Goal: Check status: Check status

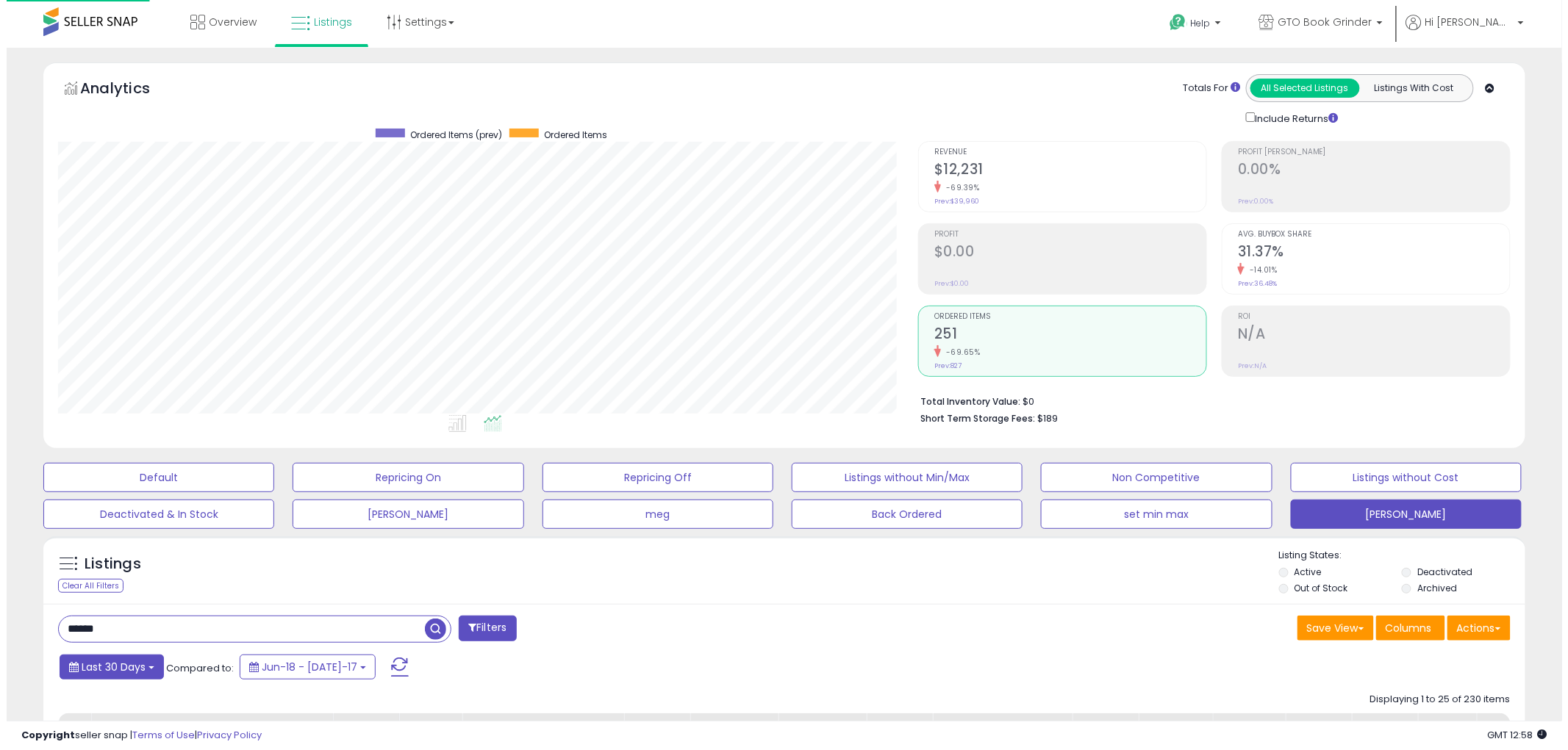
scroll to position [301, 861]
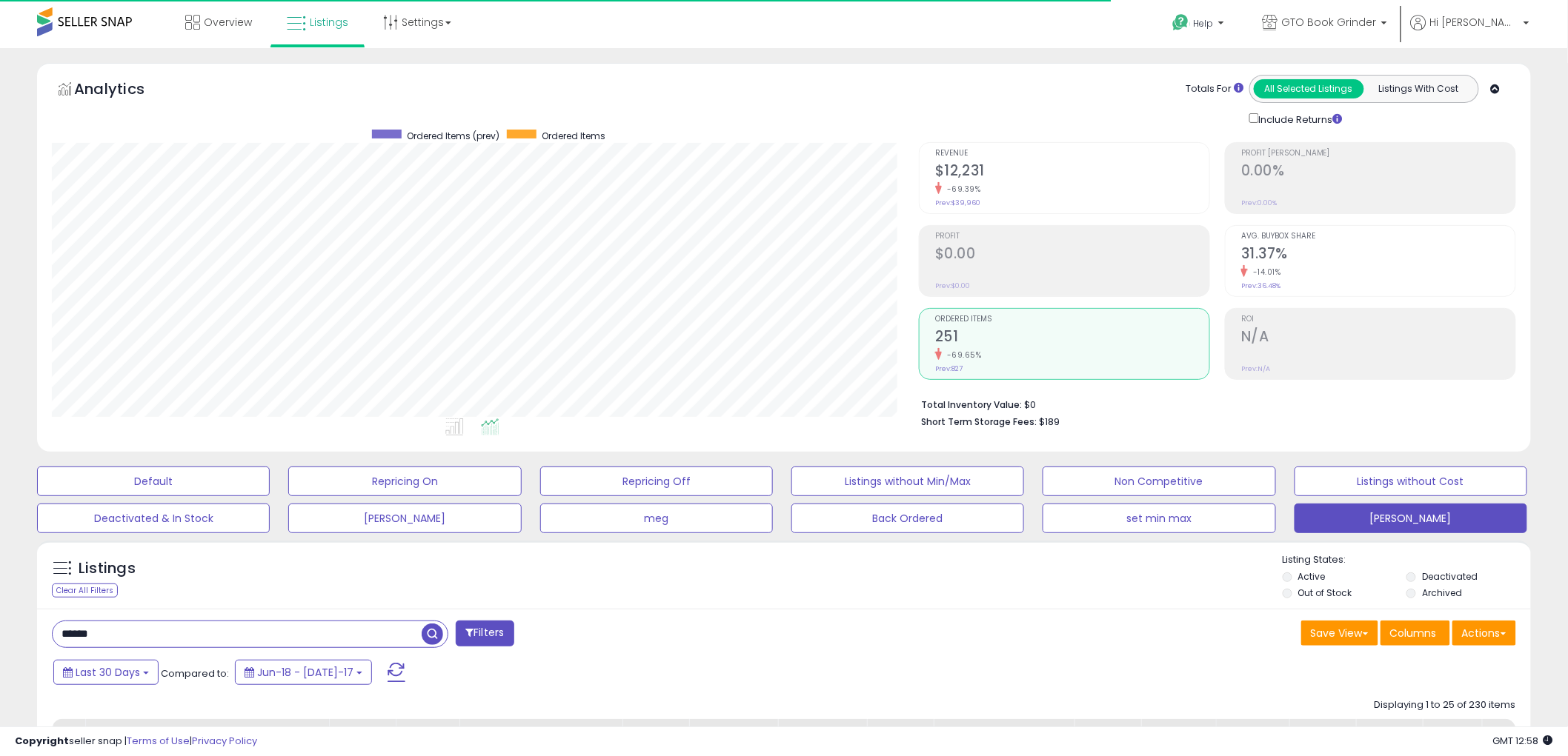
drag, startPoint x: 126, startPoint y: 634, endPoint x: 22, endPoint y: 631, distance: 104.0
click at [127, 684] on button "Last 30 Days" at bounding box center [105, 672] width 105 height 25
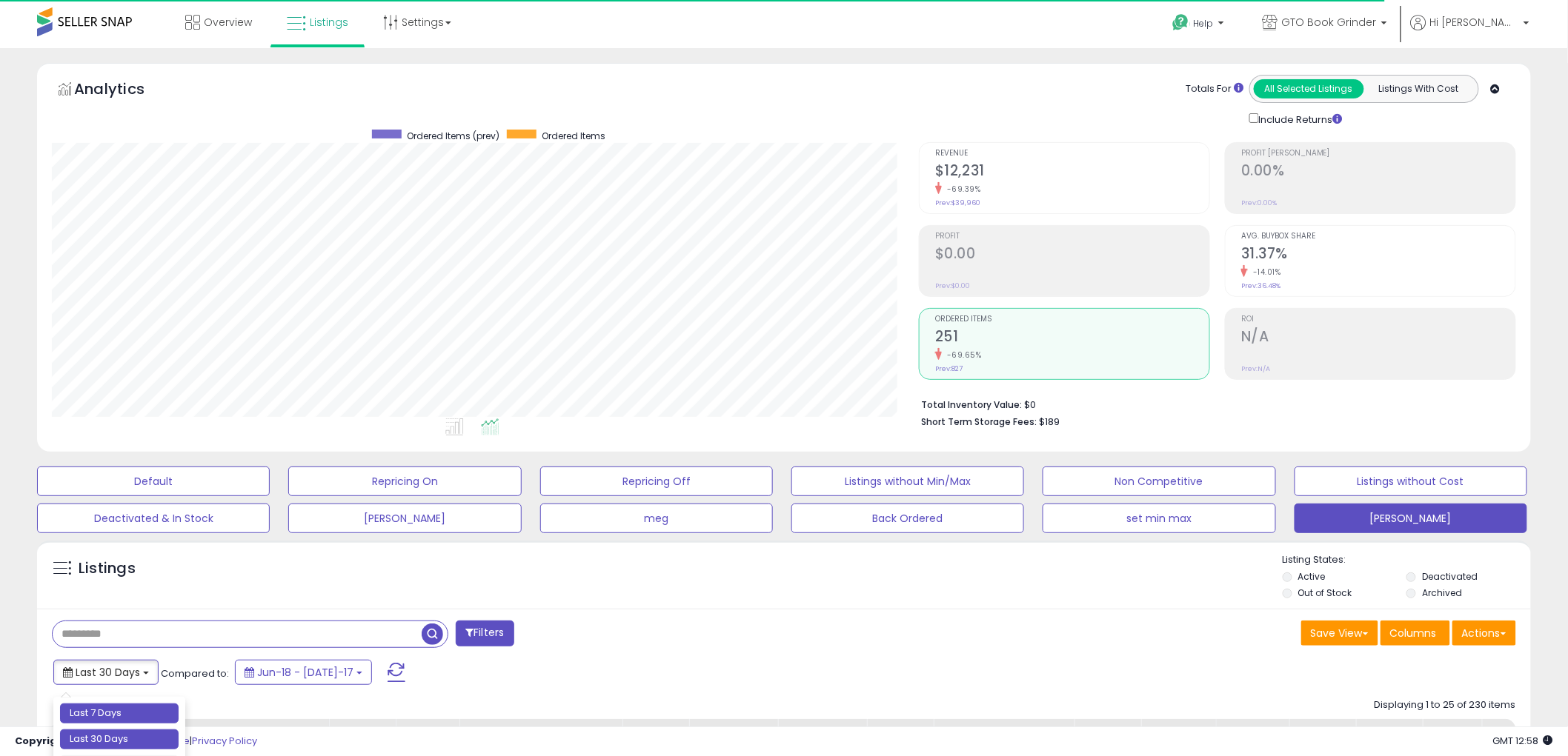
type input "**********"
click at [124, 710] on li "Last 7 Days" at bounding box center [119, 714] width 119 height 20
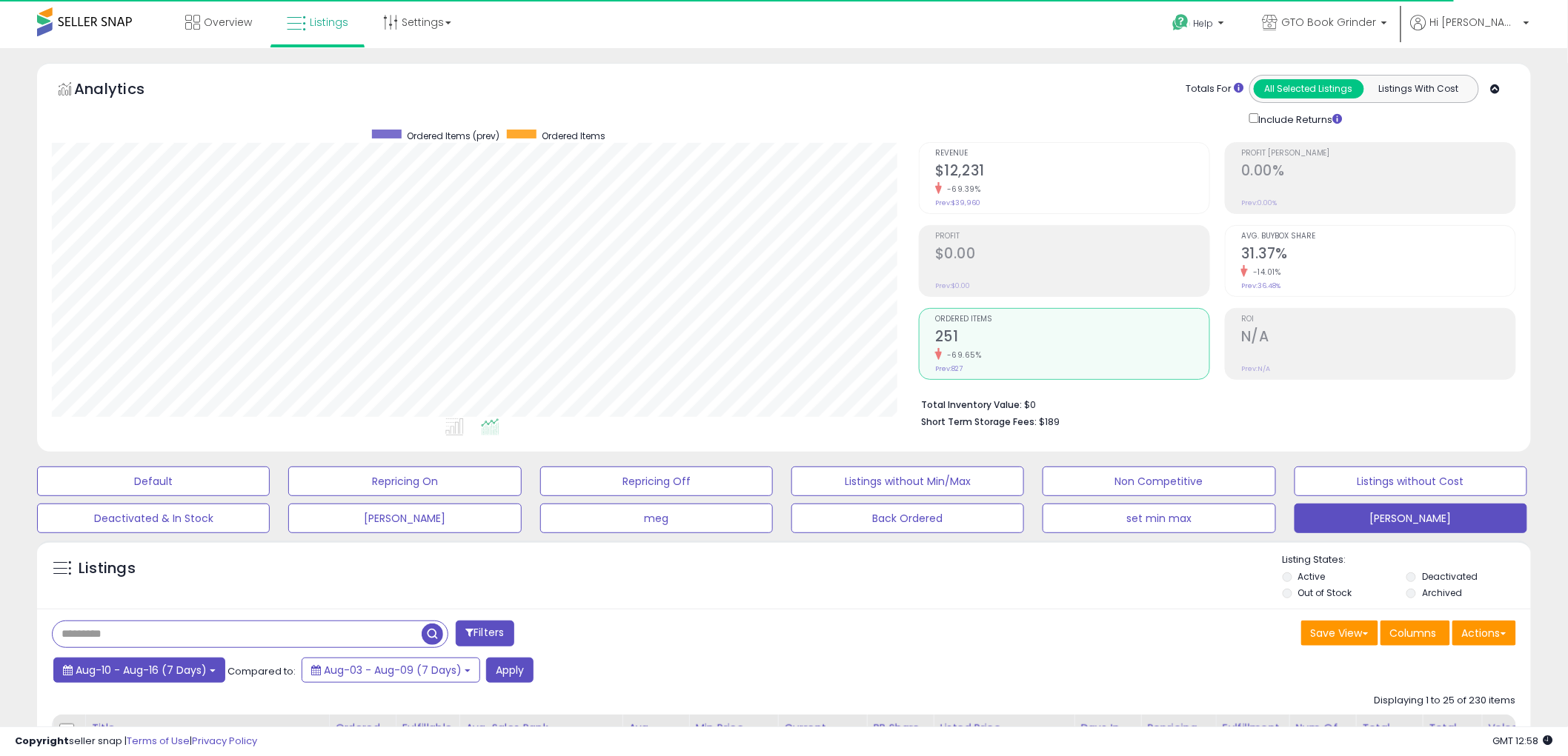
click at [177, 672] on span "Aug-10 - Aug-16 (7 Days)" at bounding box center [141, 669] width 131 height 14
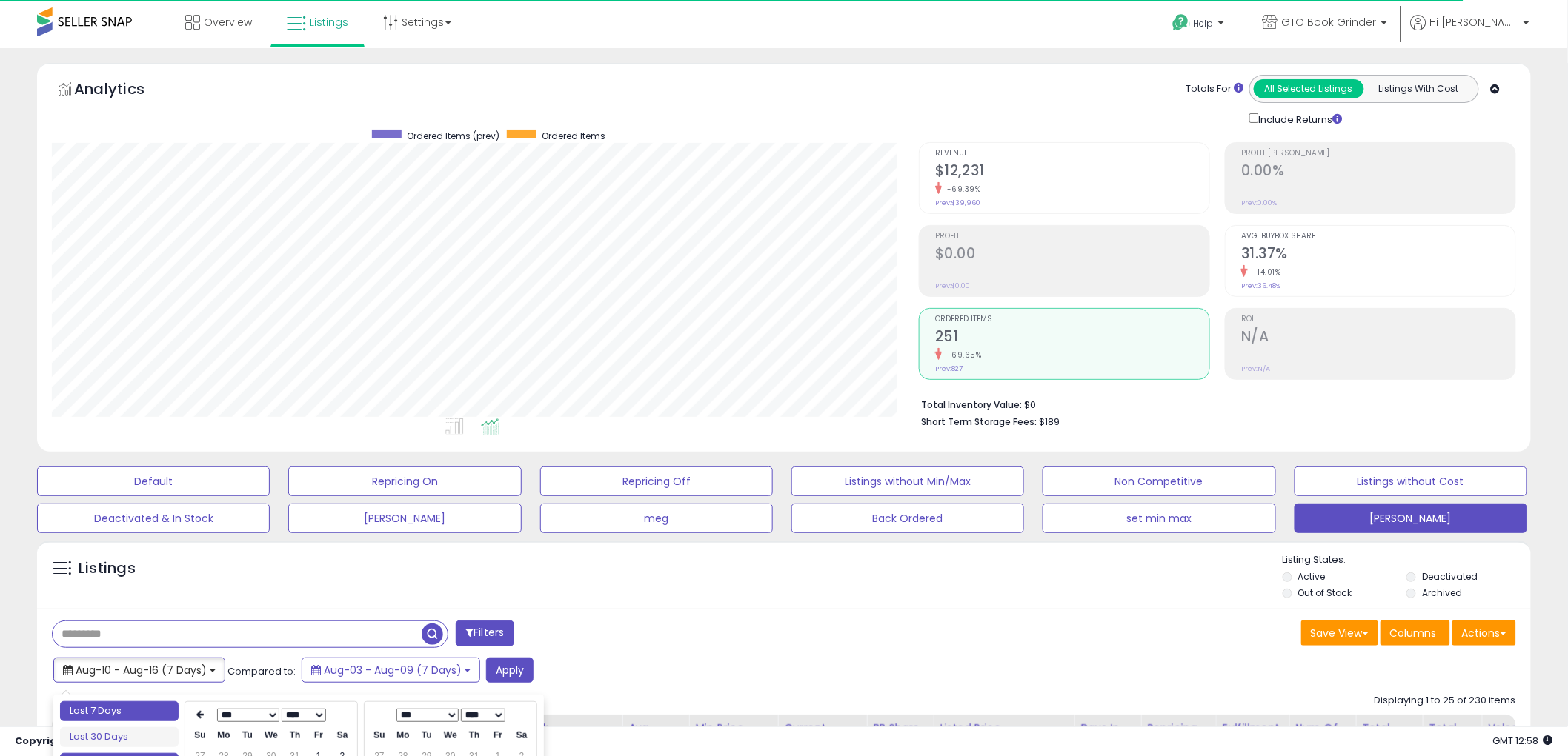
type input "**********"
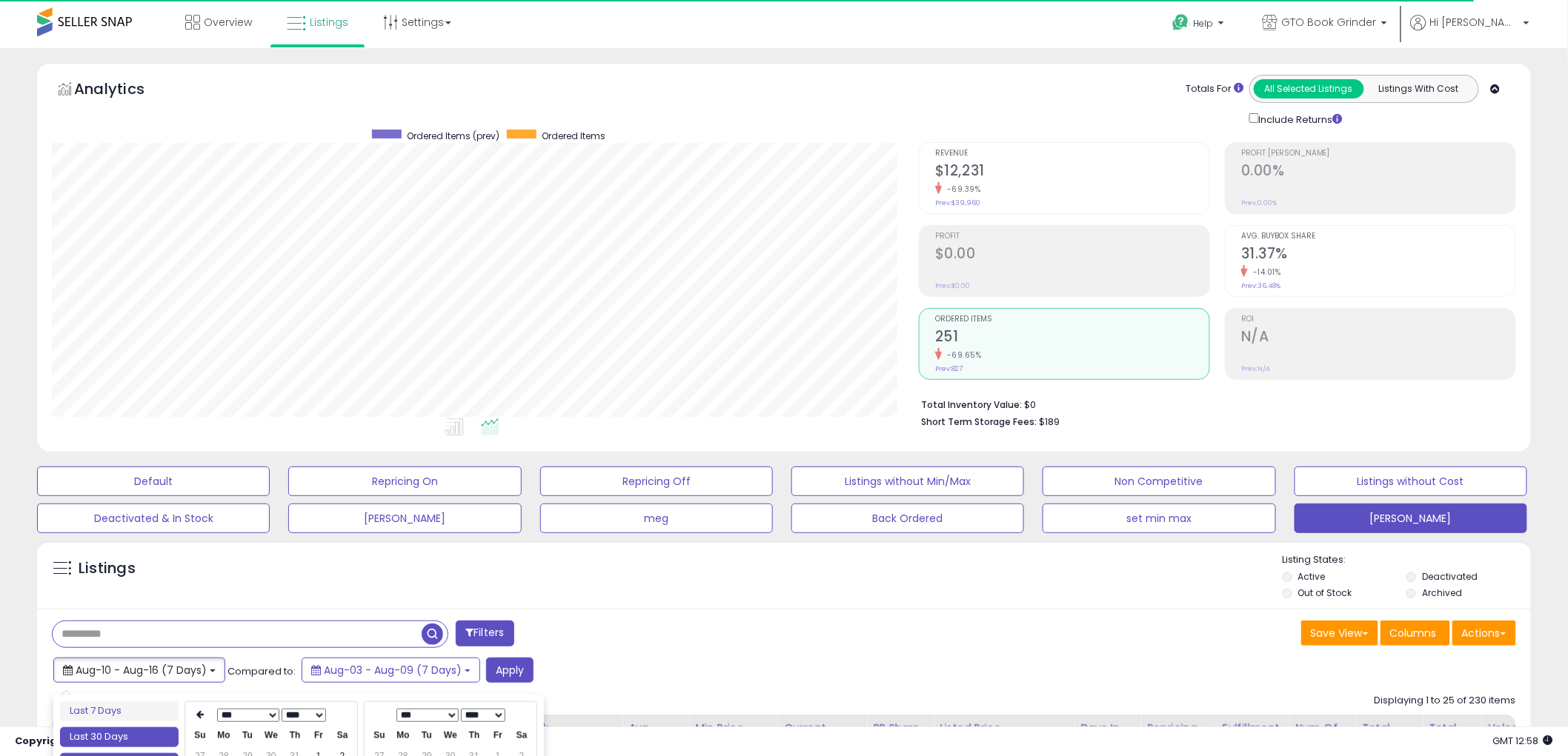
type input "**********"
click at [139, 742] on li "Last 30 Days" at bounding box center [119, 737] width 119 height 20
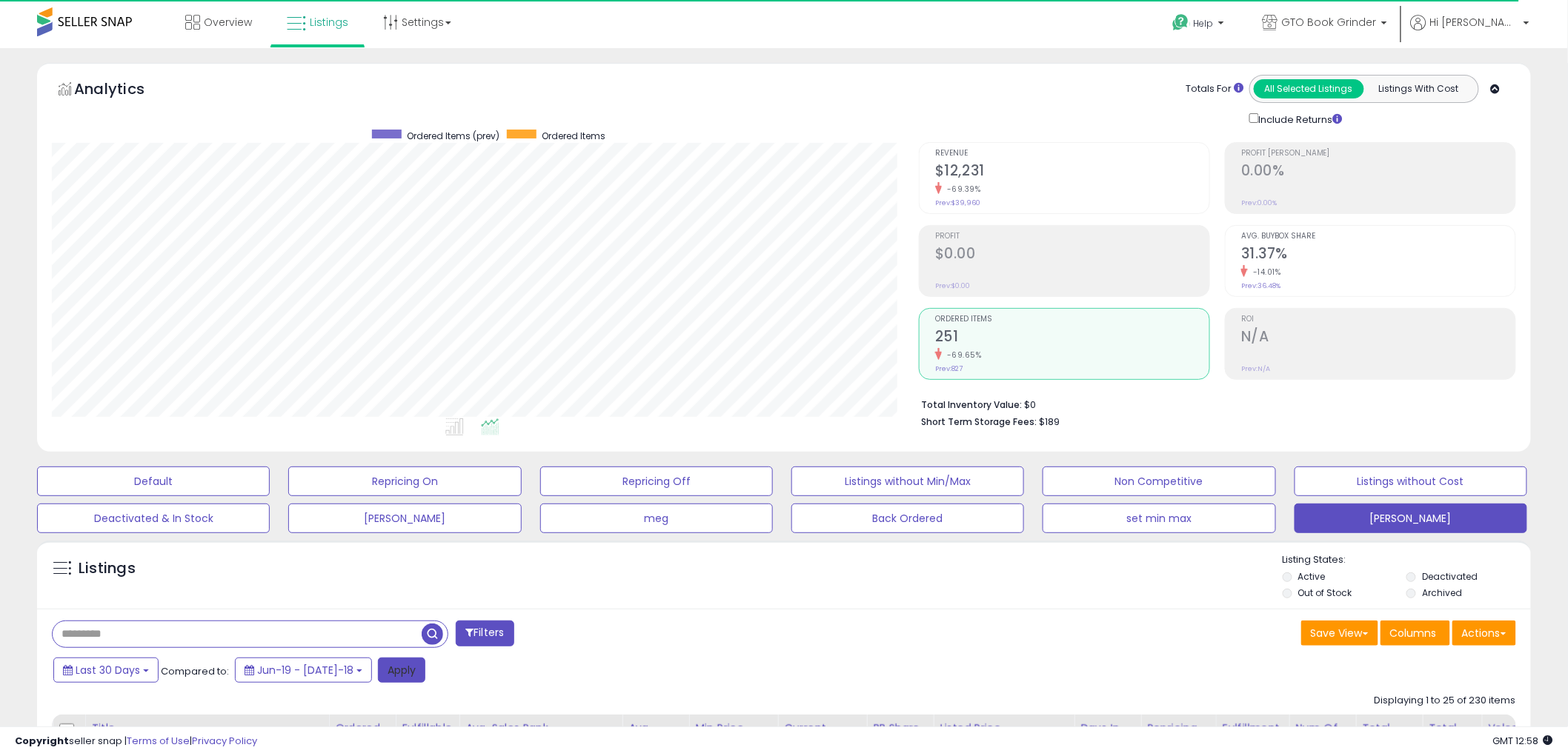
click at [378, 671] on button "Apply" at bounding box center [401, 670] width 47 height 25
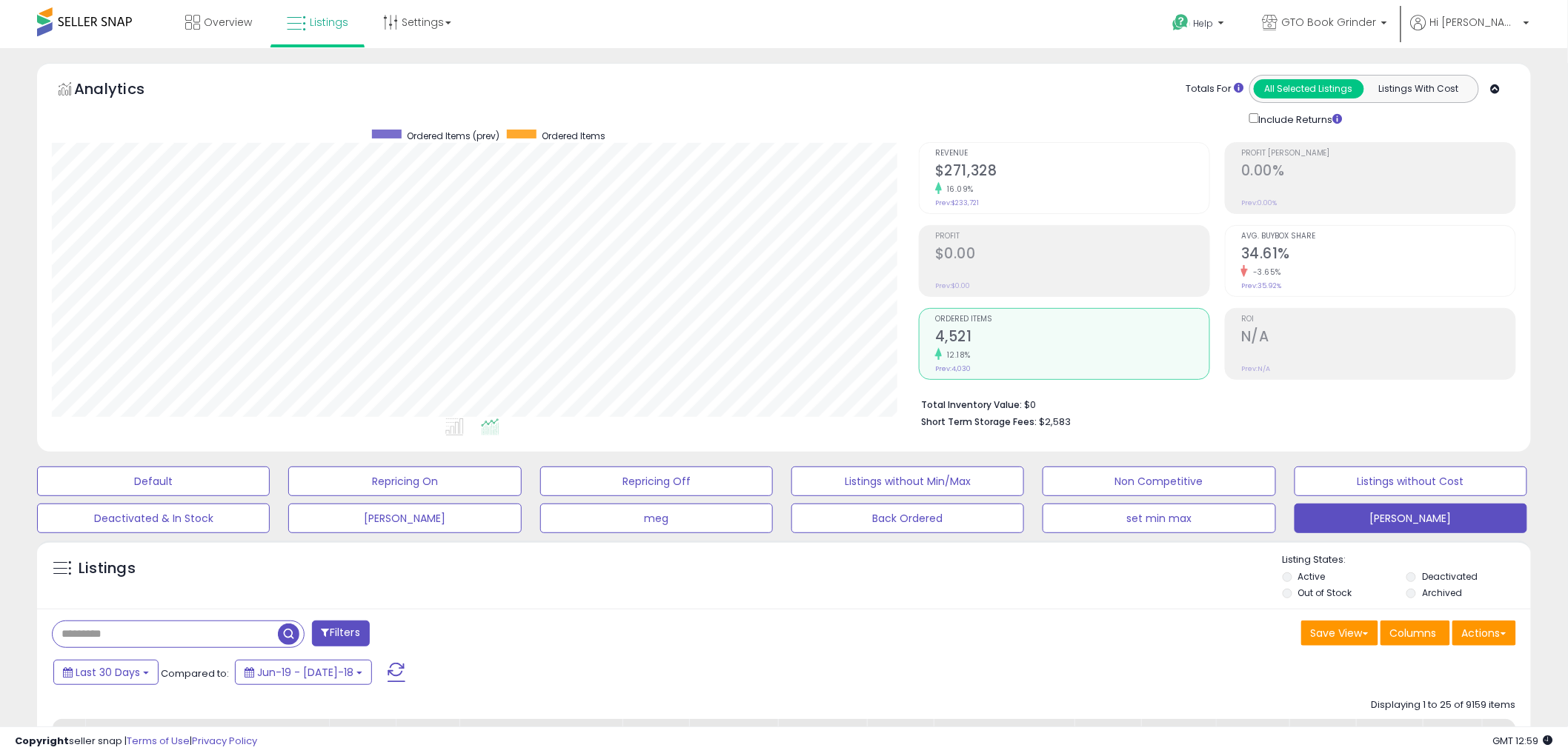
click at [959, 171] on h2 "$271,328" at bounding box center [1072, 172] width 274 height 20
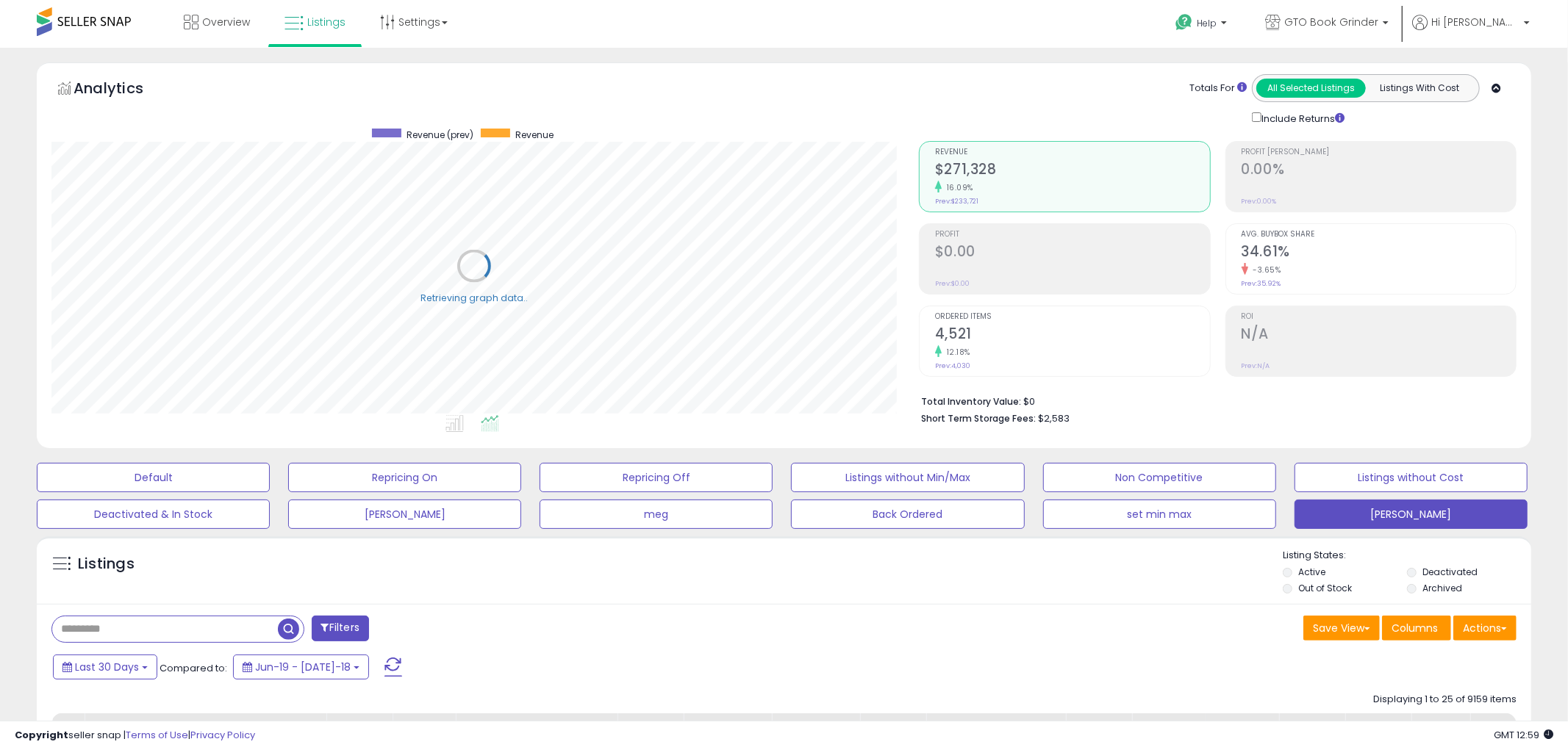
scroll to position [734467, 734393]
click at [98, 630] on input "text" at bounding box center [164, 629] width 223 height 26
type input "****"
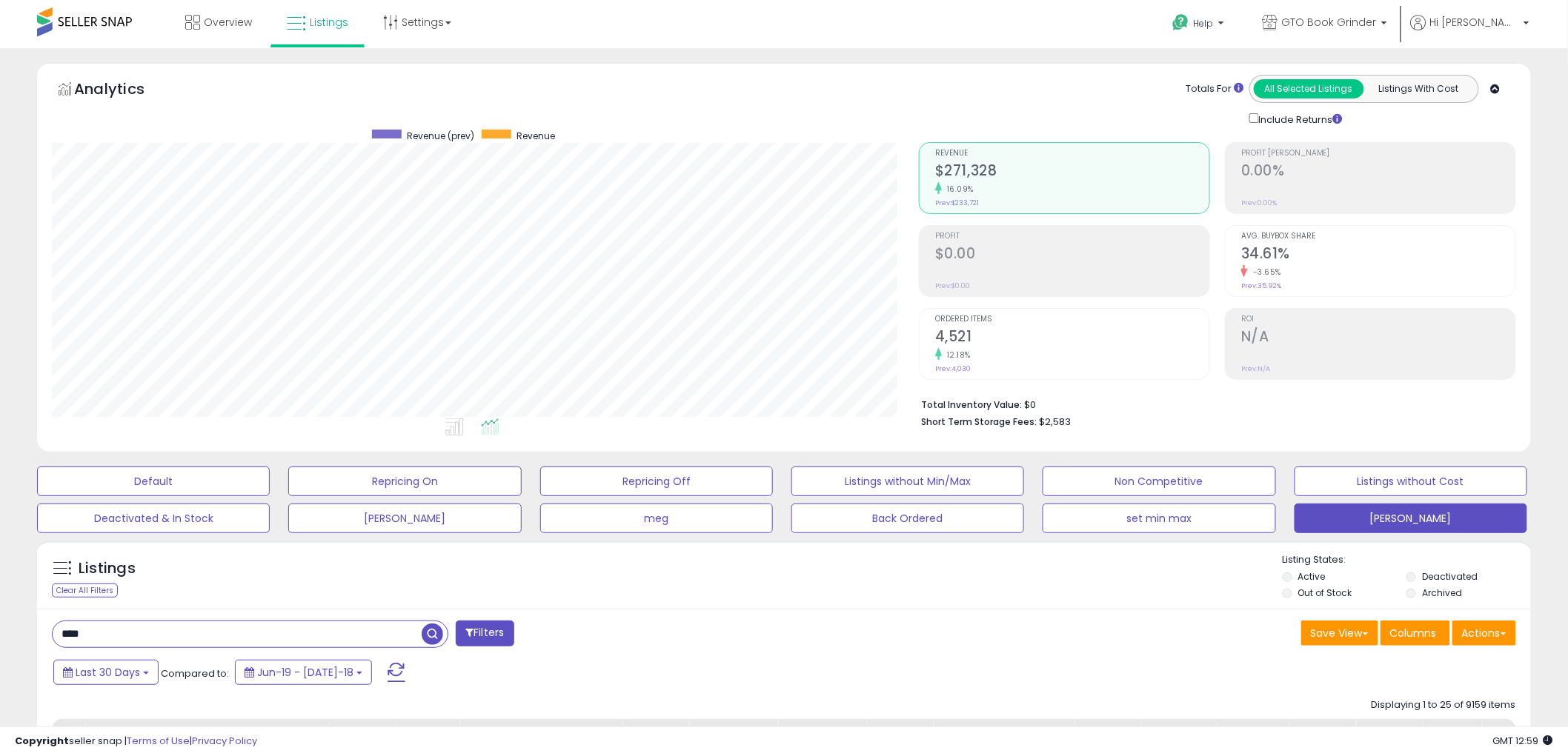
click at [437, 634] on span "button" at bounding box center [432, 634] width 21 height 21
click at [960, 330] on h2 "2,258" at bounding box center [1072, 338] width 274 height 20
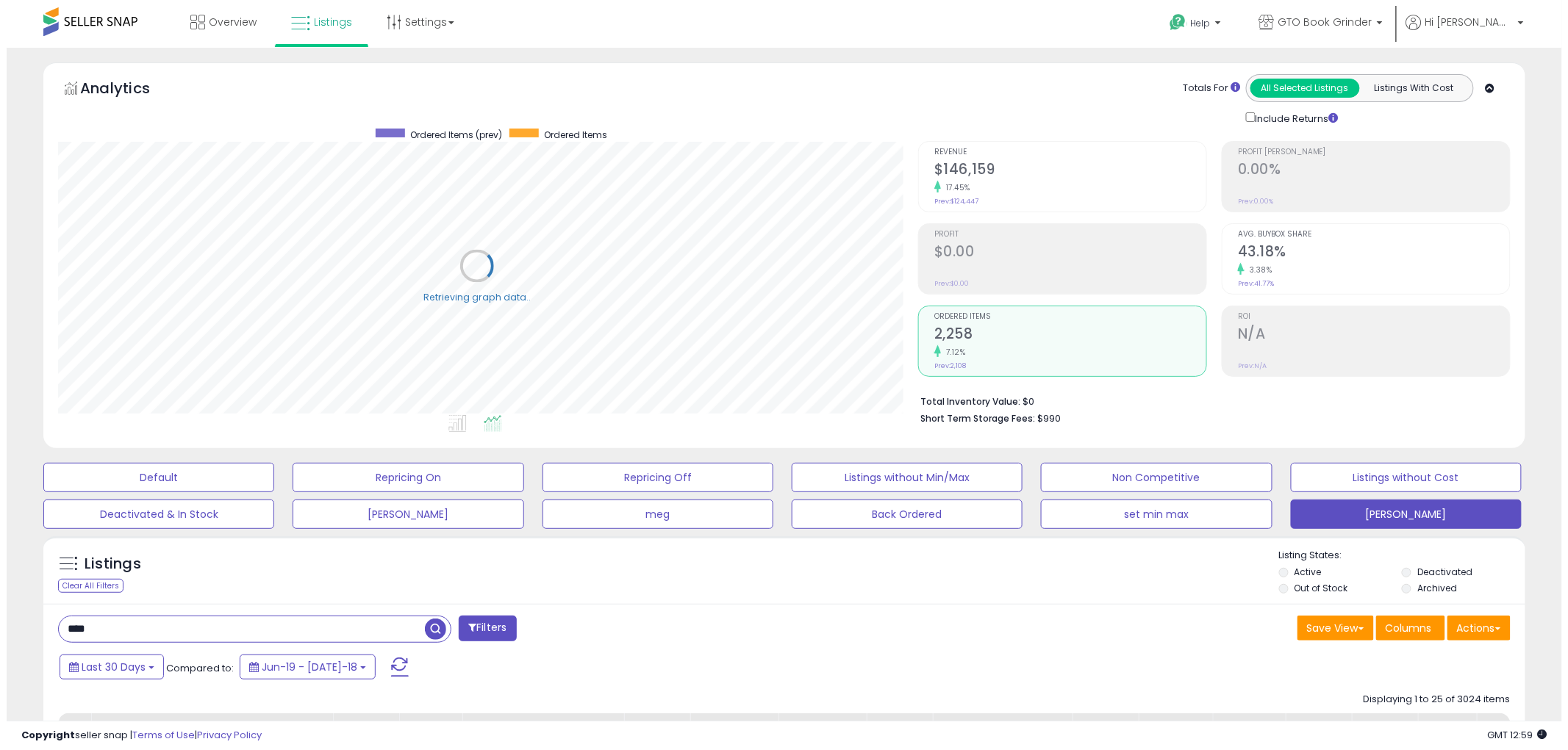
scroll to position [734467, 734393]
click at [961, 164] on h2 "$146,159" at bounding box center [1064, 170] width 272 height 20
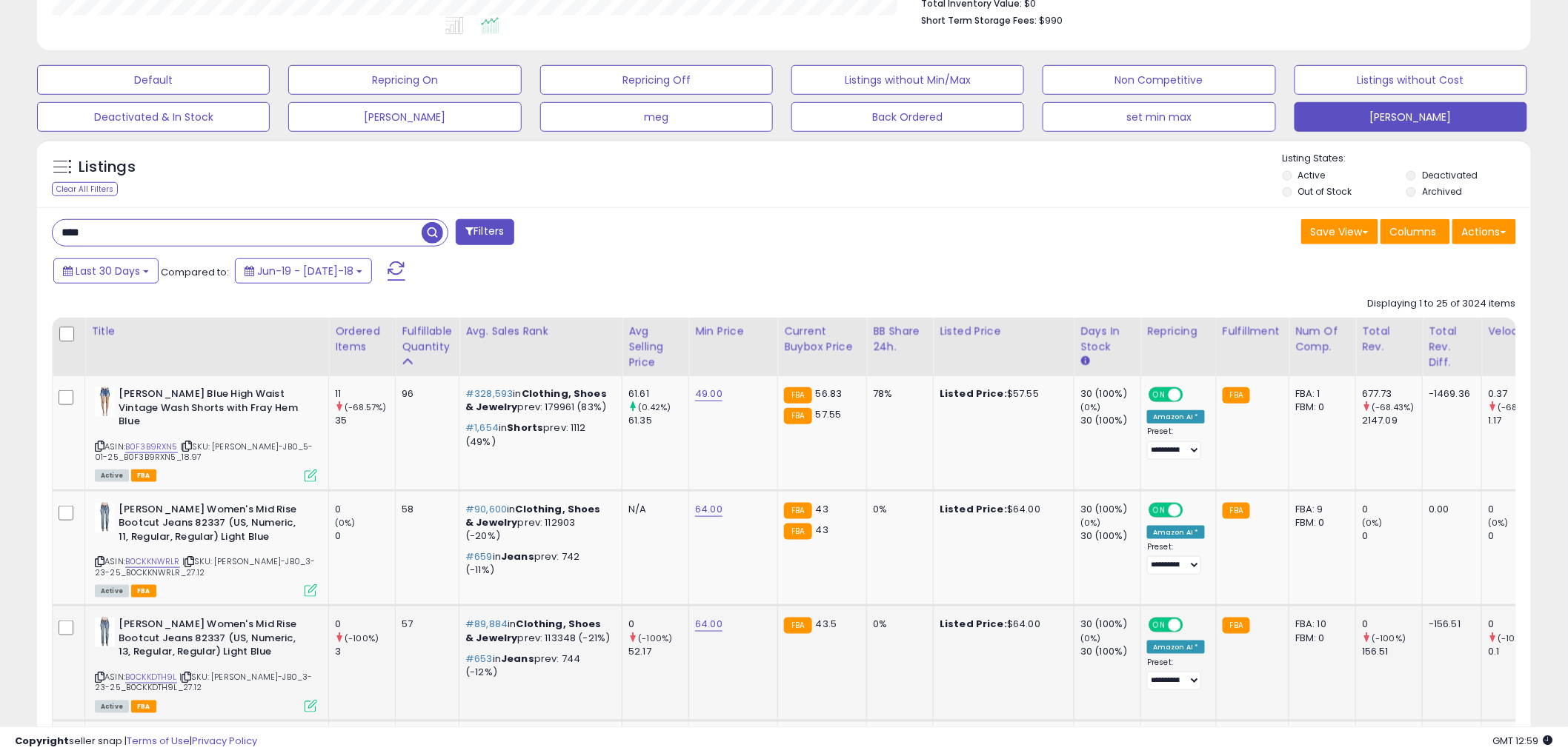
scroll to position [411, 0]
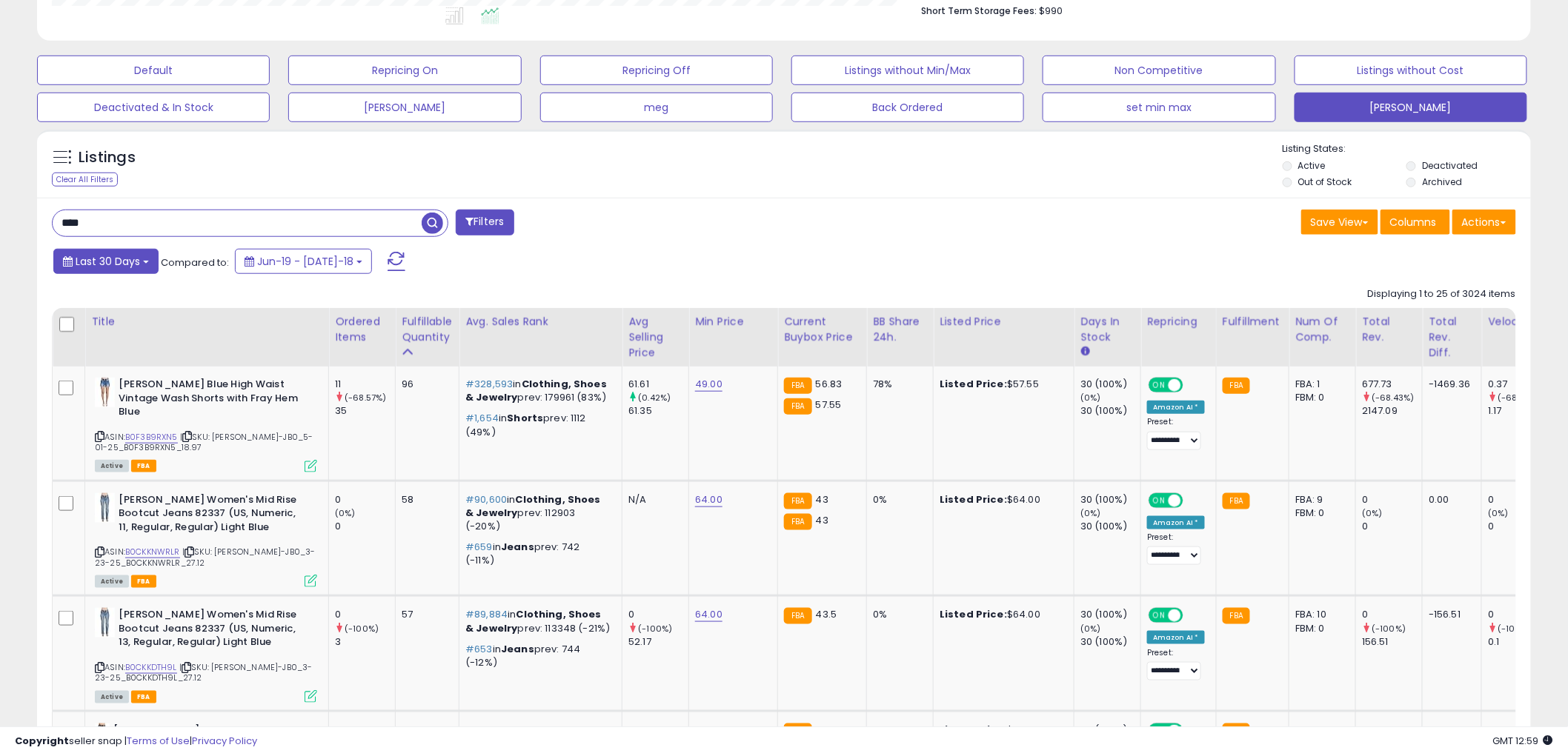
click at [145, 262] on b at bounding box center [146, 261] width 6 height 3
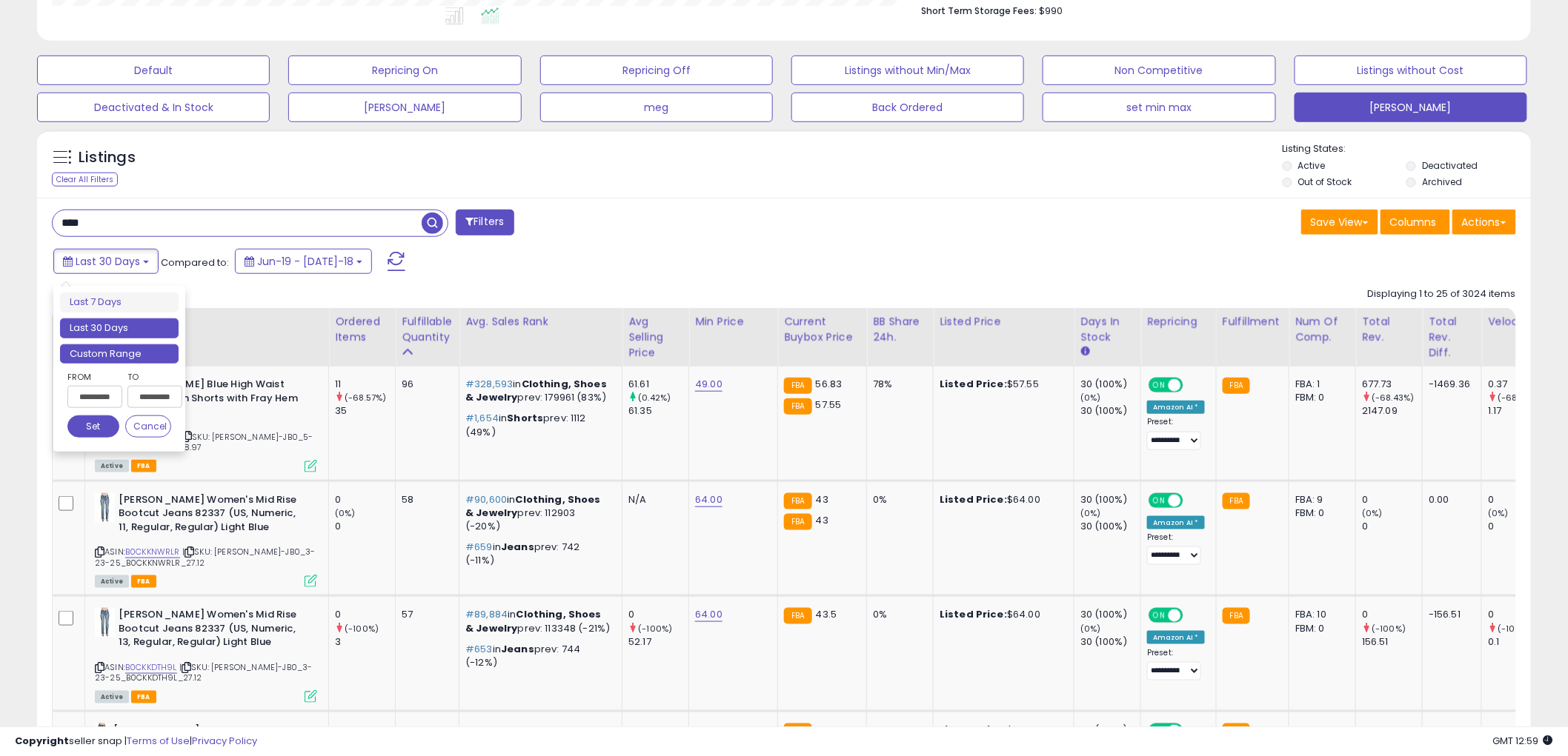
click at [127, 351] on li "Custom Range" at bounding box center [119, 354] width 119 height 20
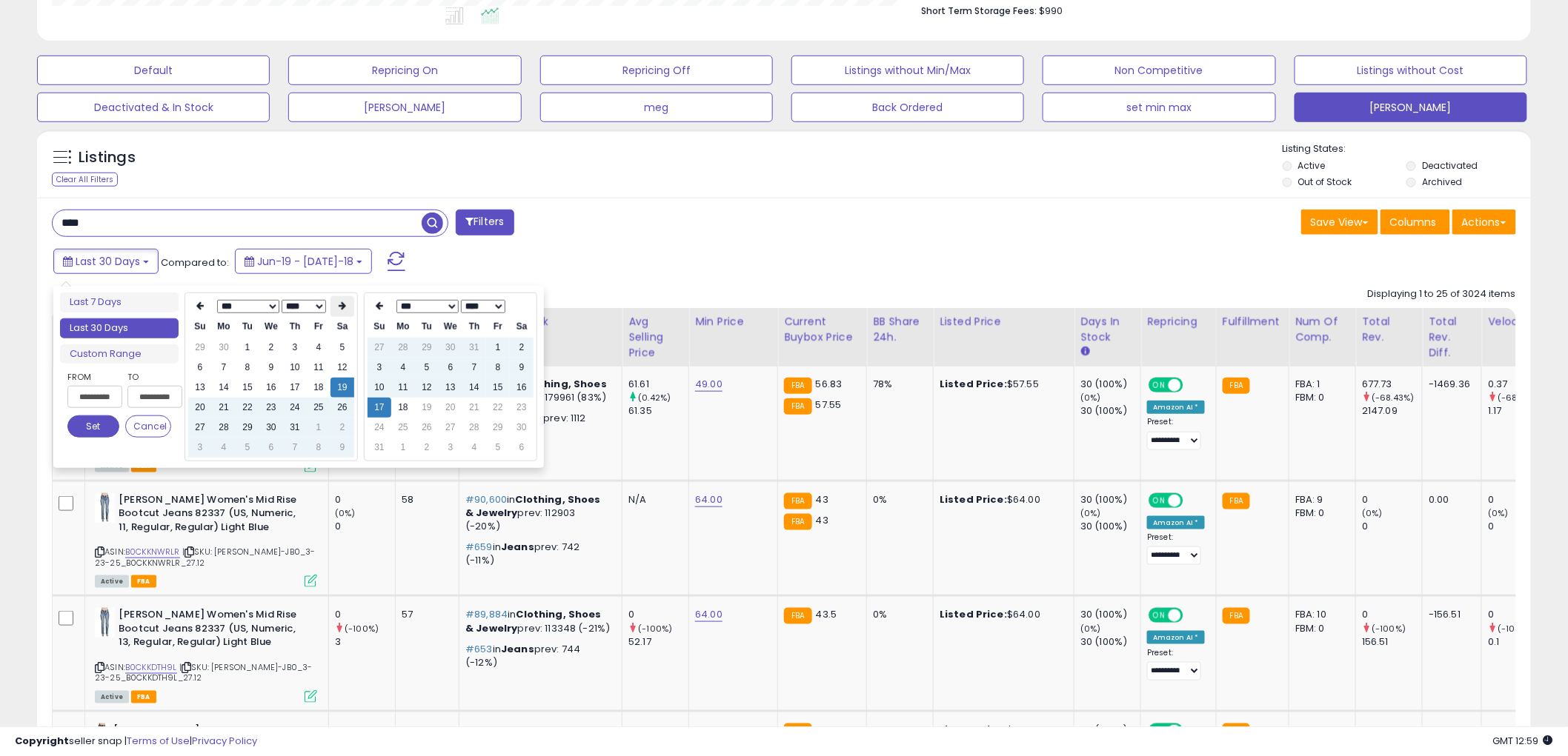
click at [346, 302] on th at bounding box center [343, 307] width 24 height 21
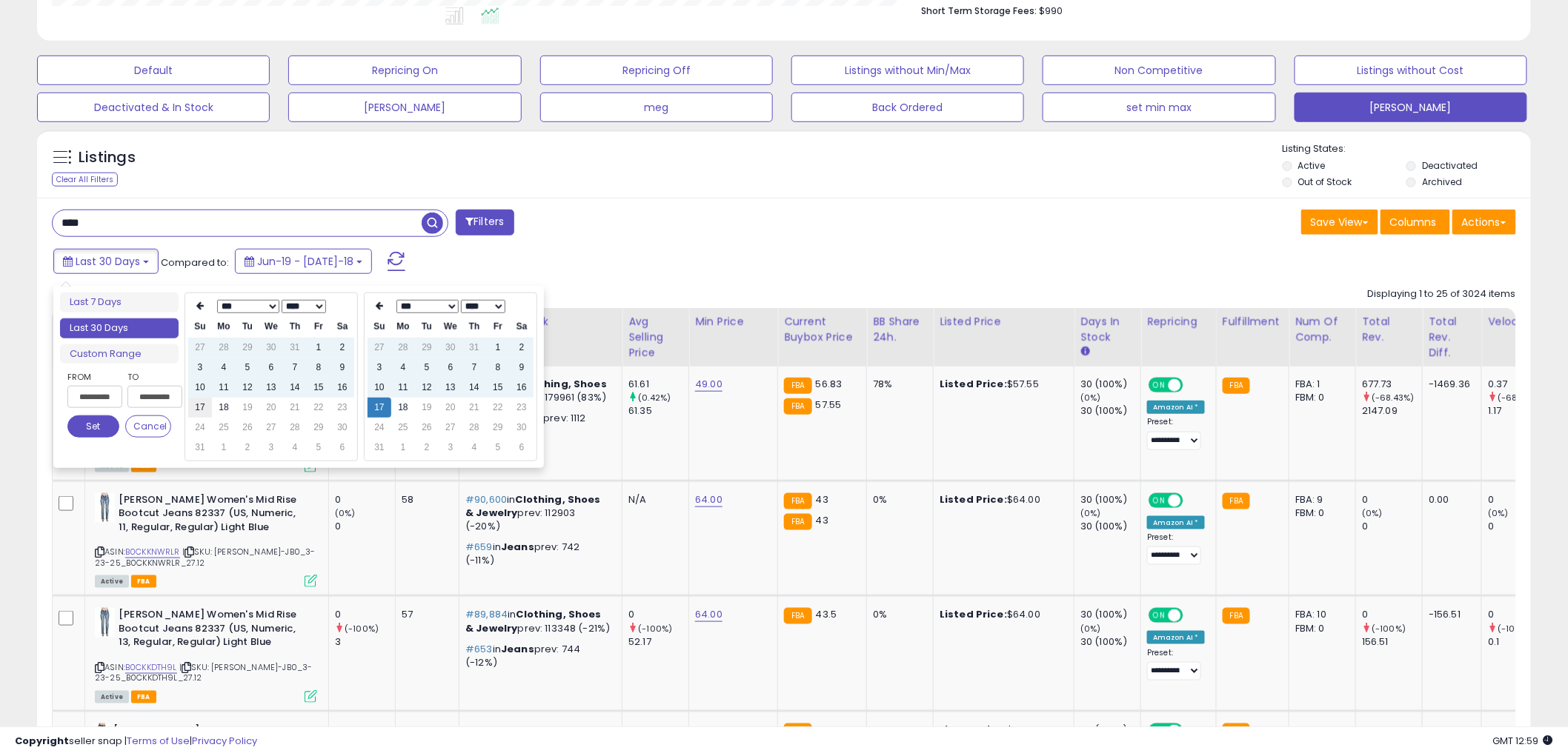
click at [197, 405] on td "17" at bounding box center [200, 407] width 24 height 20
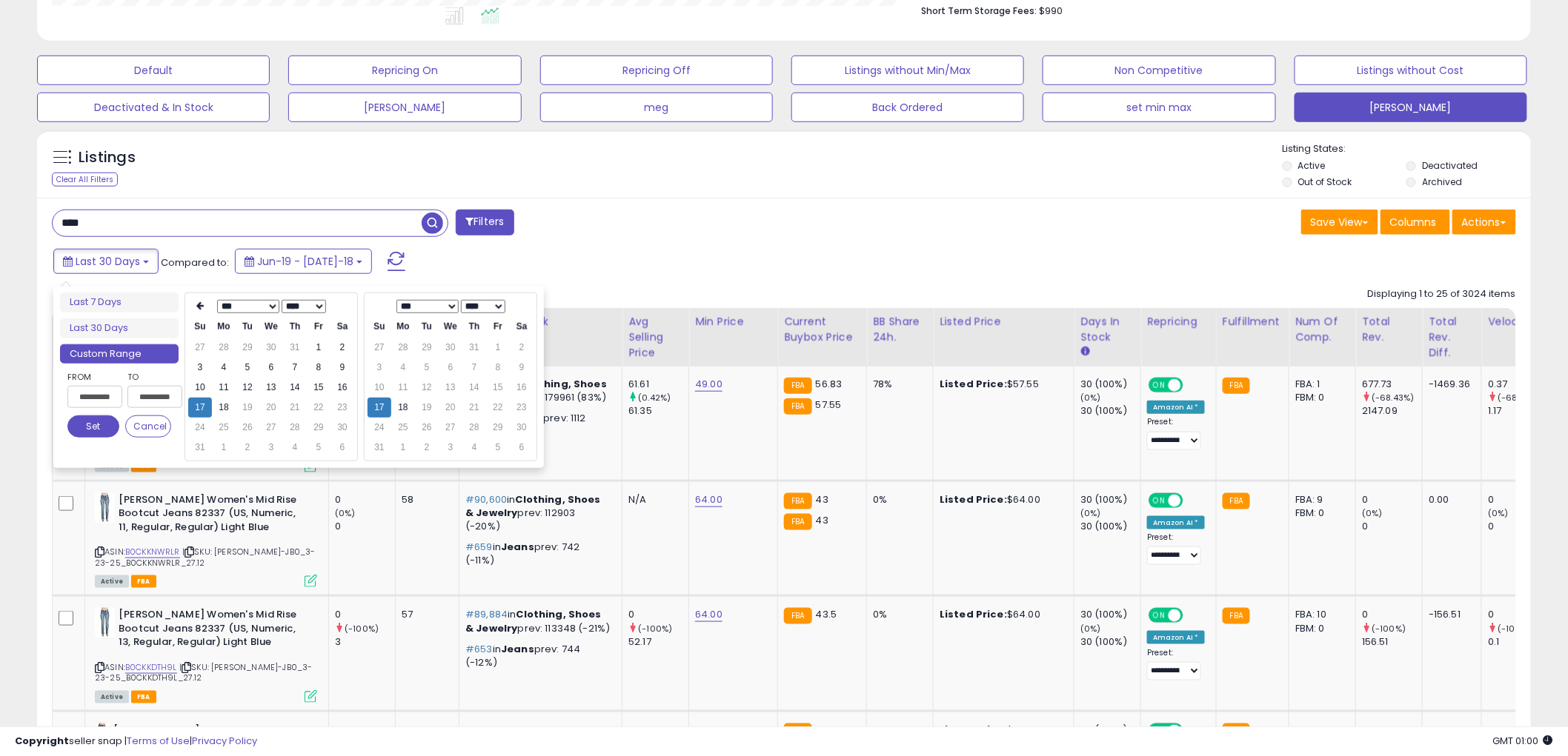
type input "**********"
click at [95, 420] on button "Set" at bounding box center [94, 426] width 52 height 22
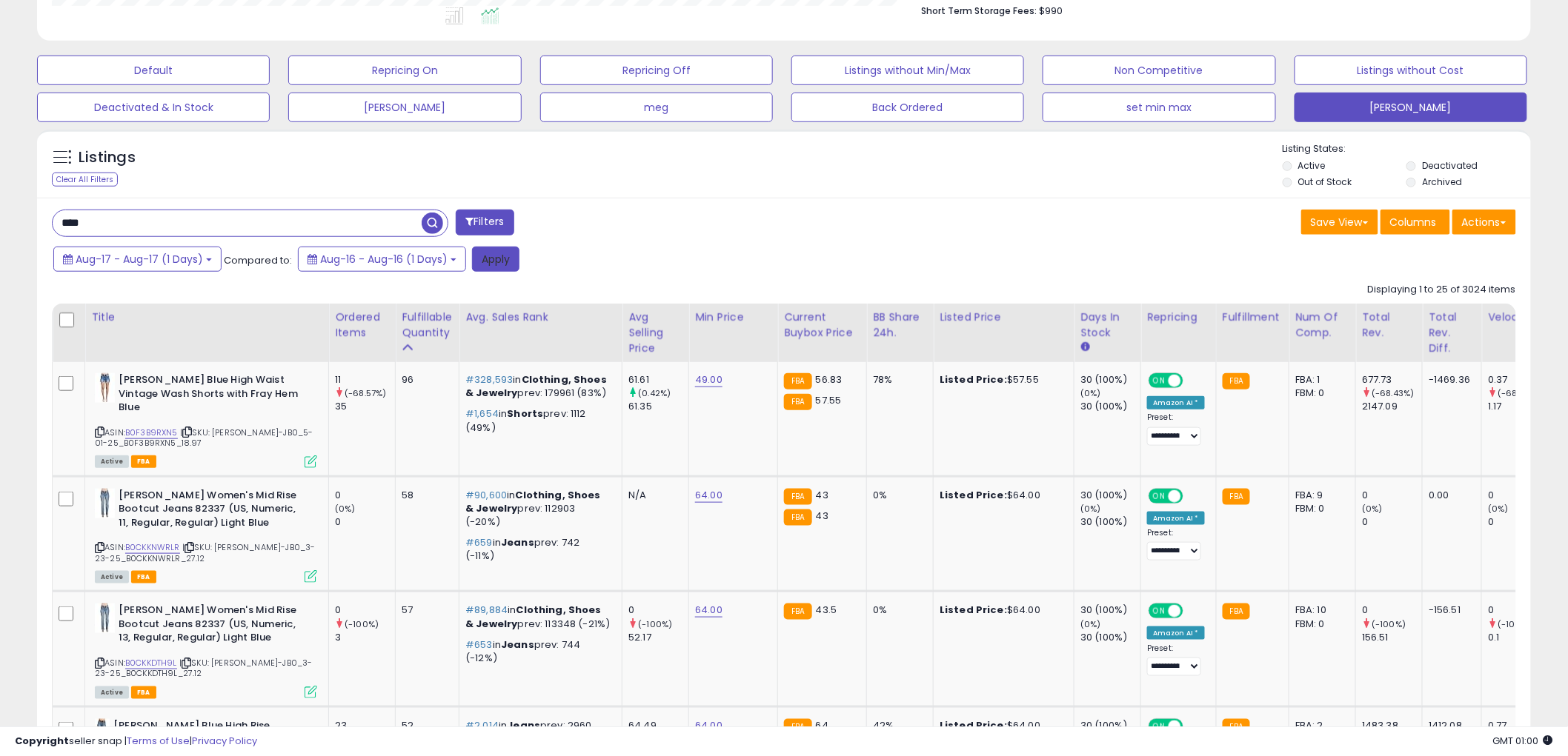
click at [489, 262] on button "Apply" at bounding box center [495, 259] width 47 height 25
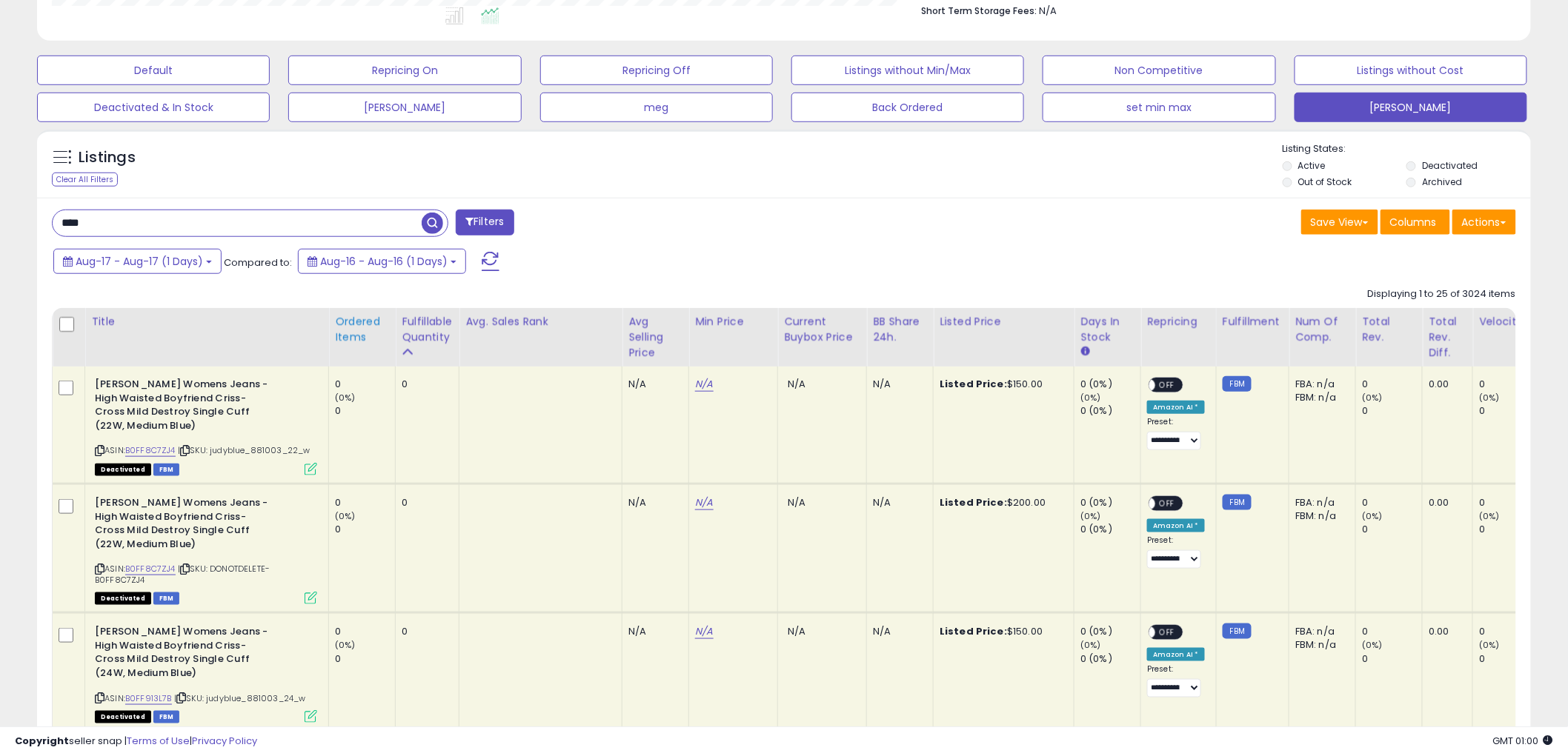
click at [352, 337] on div "Ordered Items" at bounding box center [362, 330] width 54 height 31
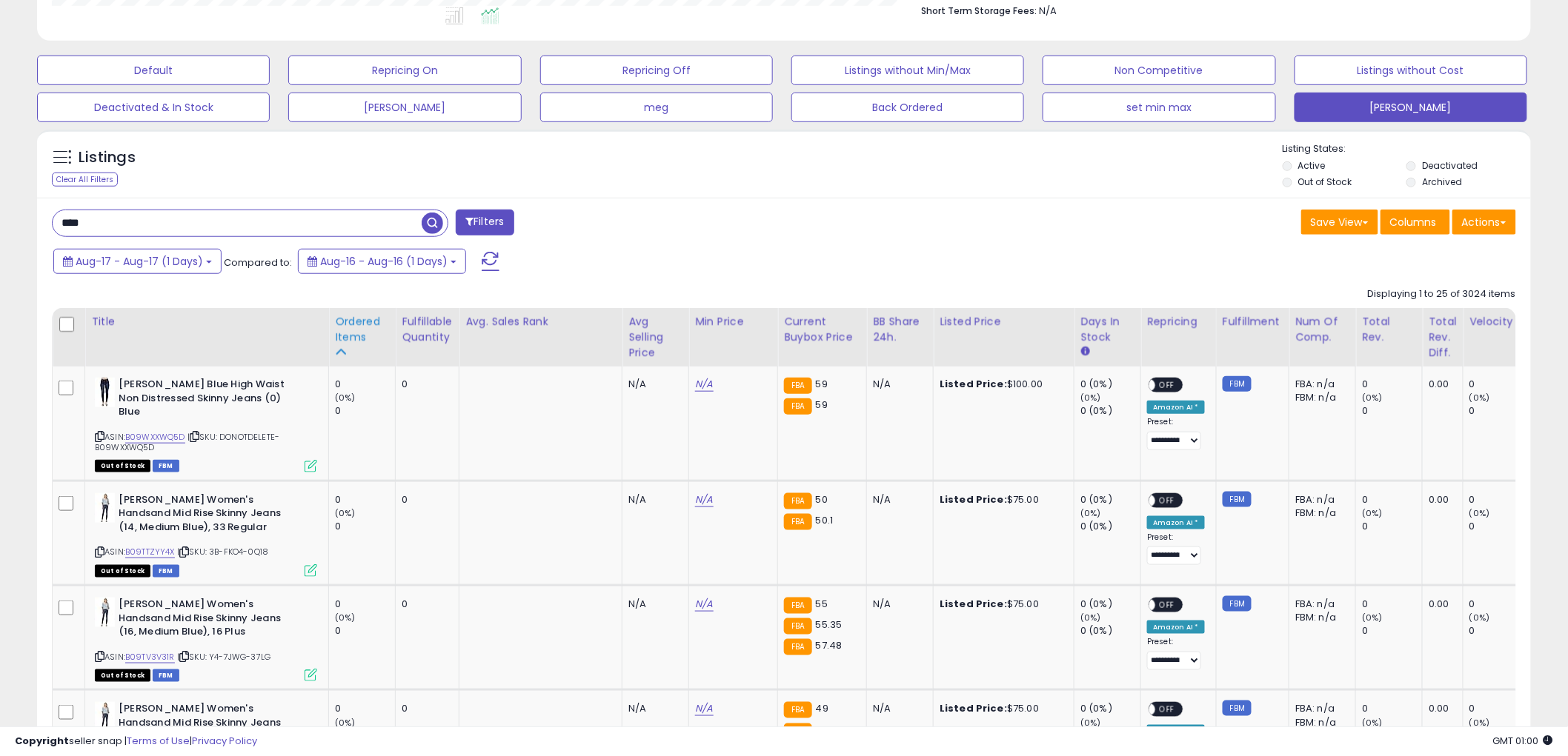
click at [356, 337] on div "Ordered Items" at bounding box center [362, 330] width 54 height 31
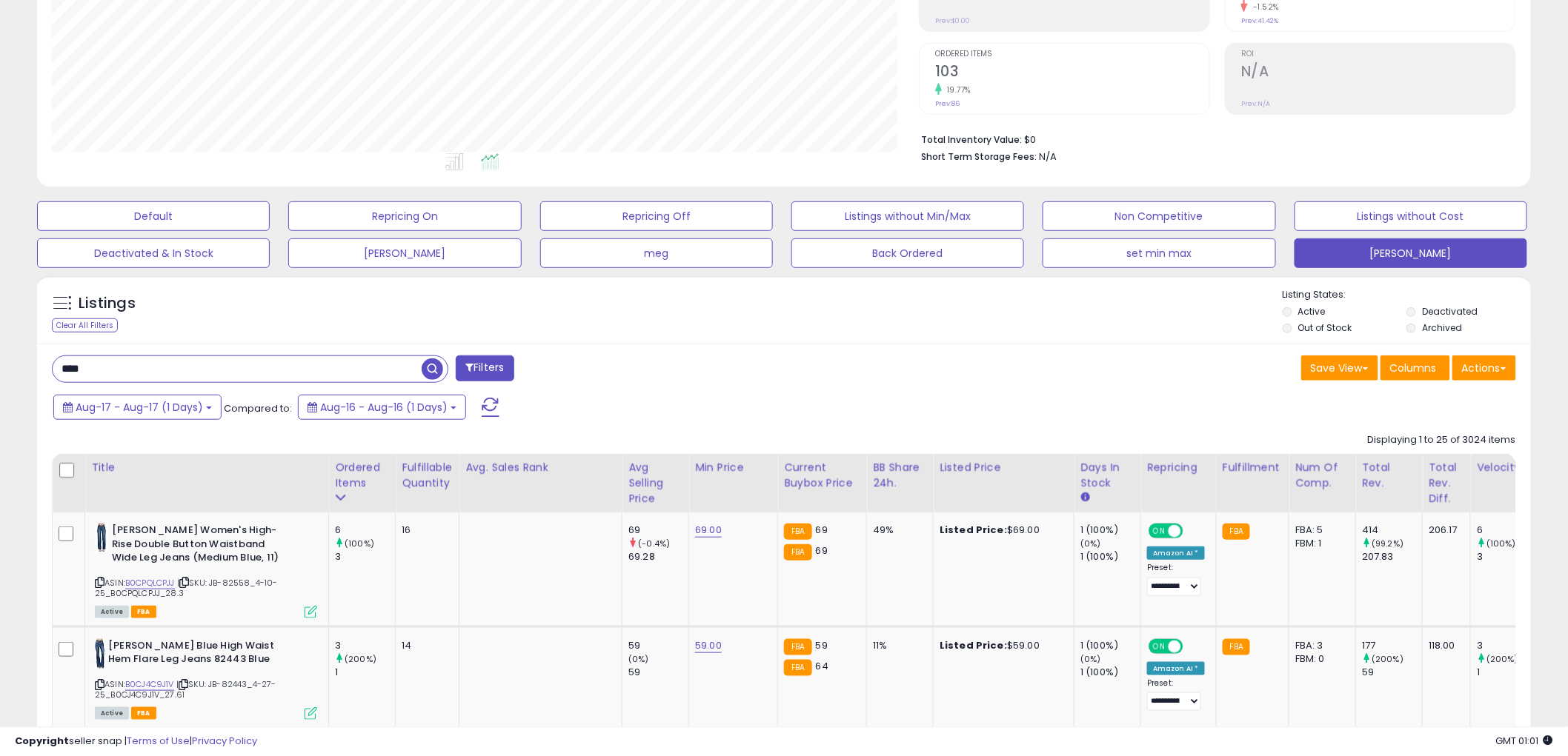
scroll to position [247, 0]
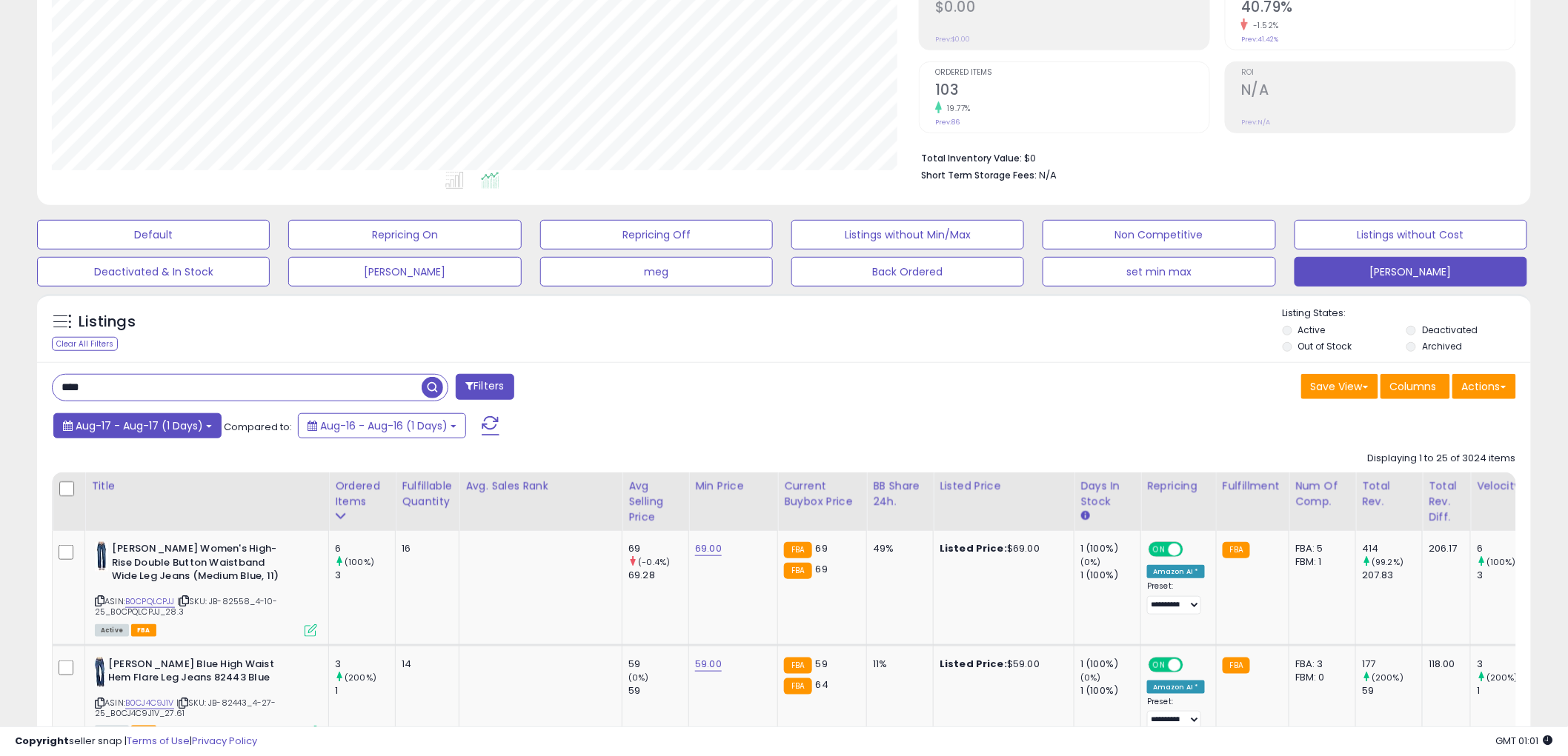
click at [206, 426] on b at bounding box center [209, 426] width 6 height 3
click at [622, 653] on td "59 (0%) 59" at bounding box center [655, 695] width 67 height 101
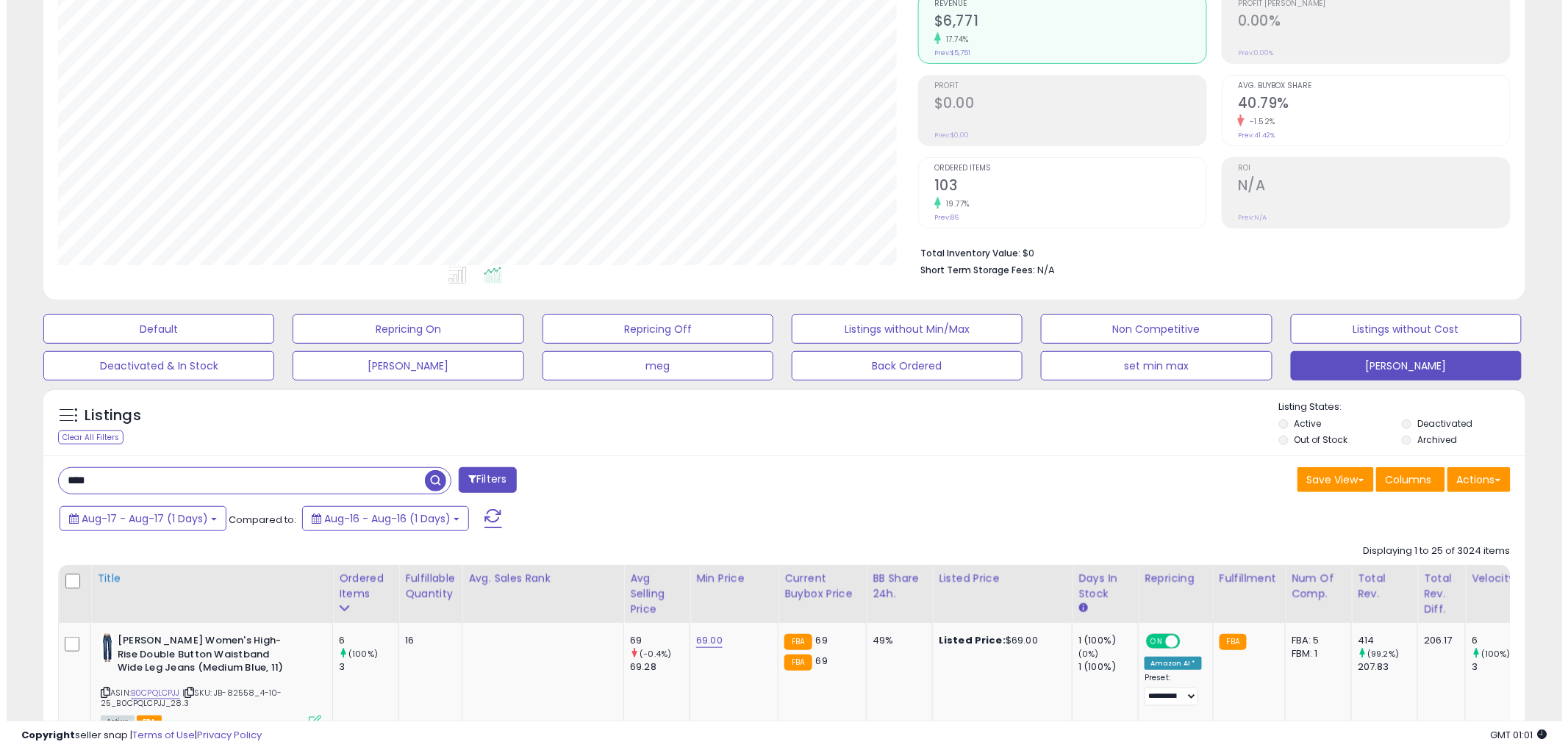
scroll to position [164, 0]
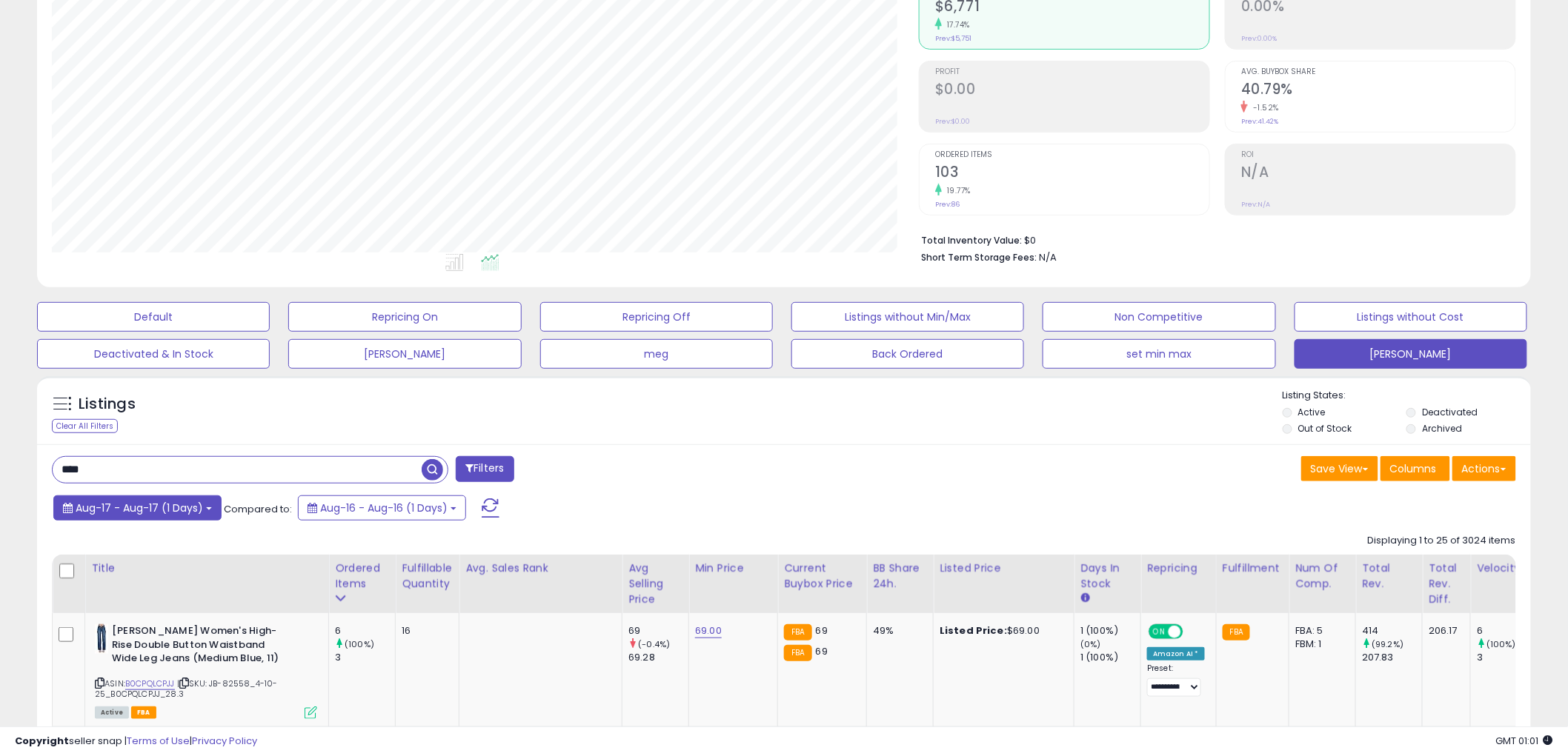
click at [207, 506] on button "Aug-17 - Aug-17 (1 Days)" at bounding box center [137, 508] width 168 height 25
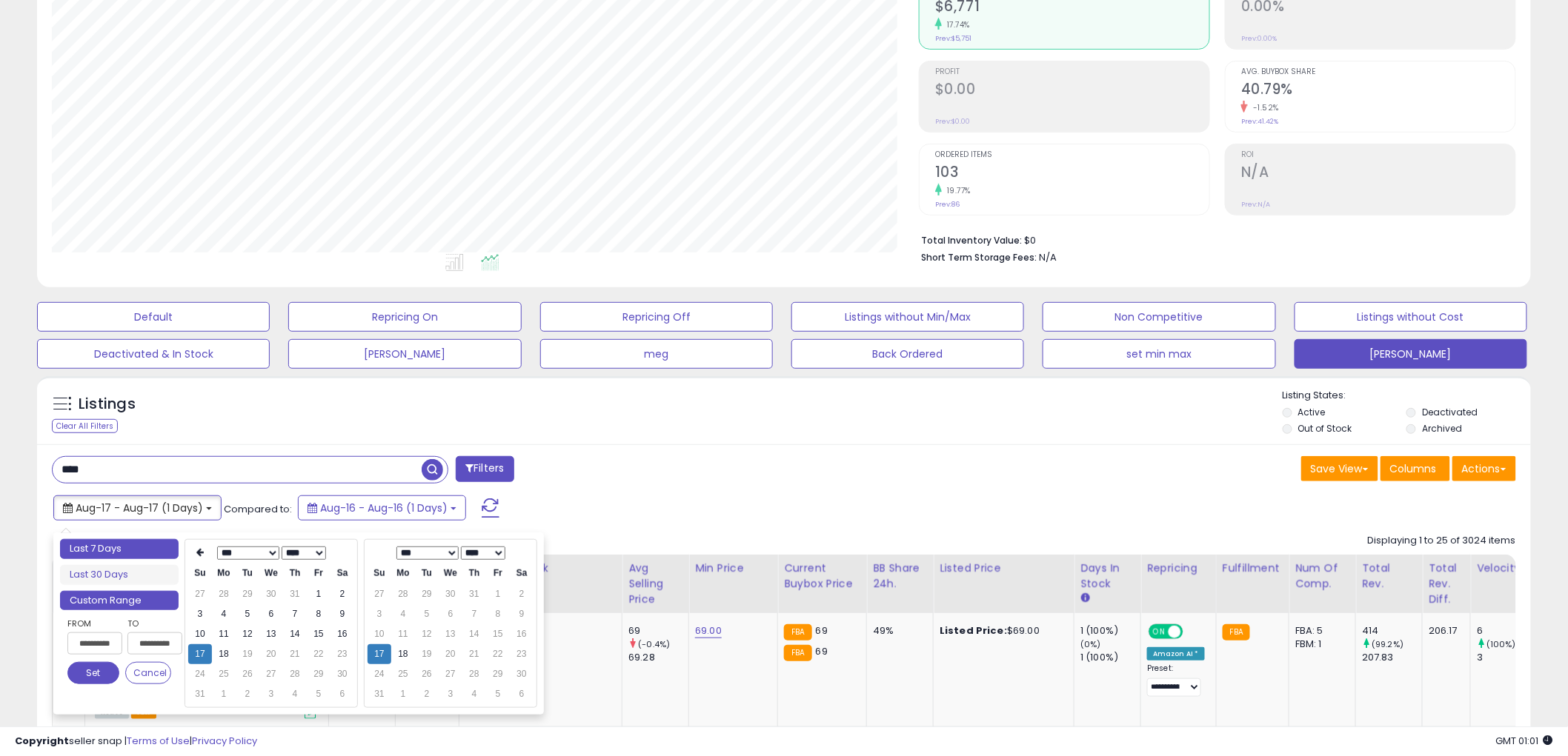
type input "**********"
click at [157, 550] on li "Last 7 Days" at bounding box center [119, 549] width 119 height 20
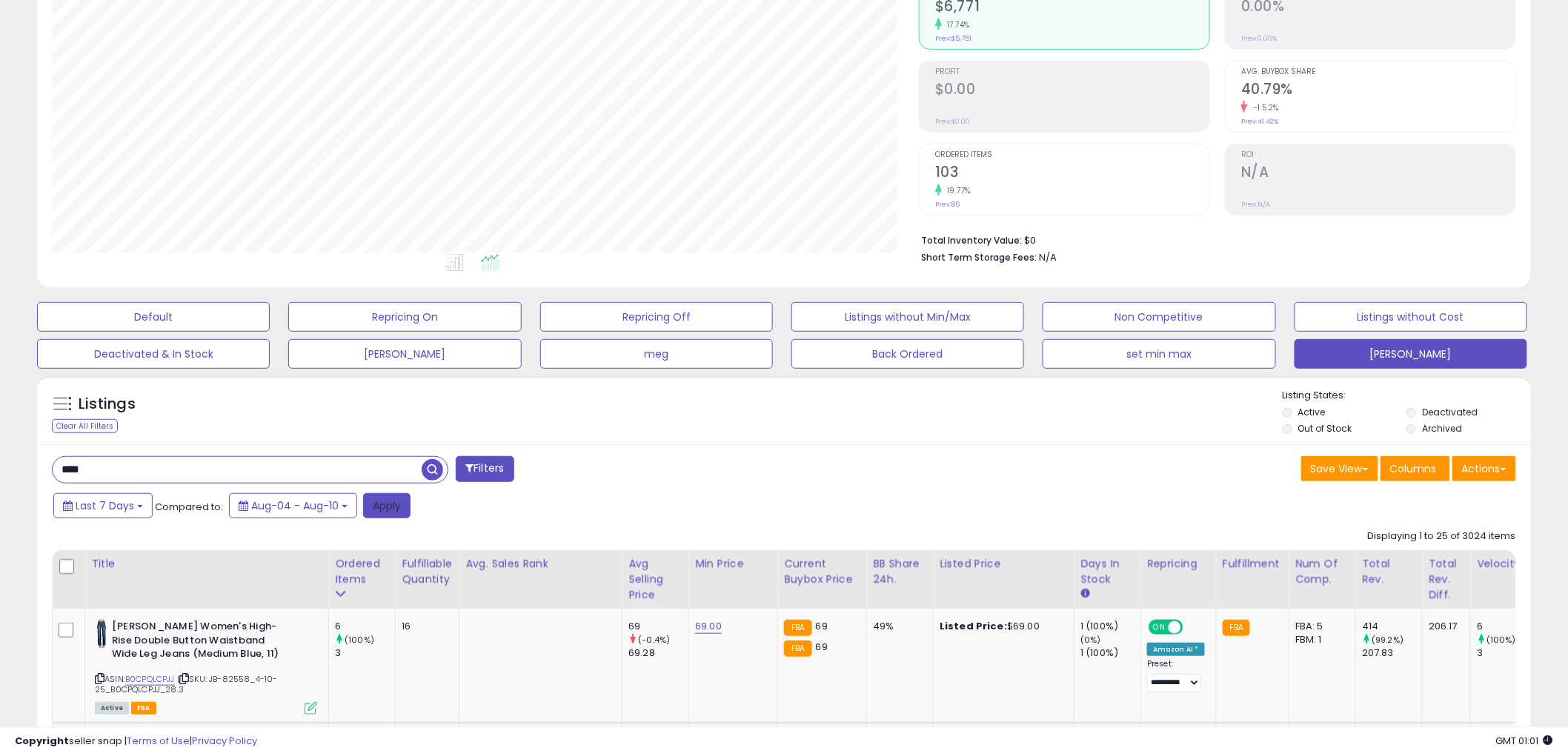
click at [375, 506] on button "Apply" at bounding box center [386, 506] width 47 height 25
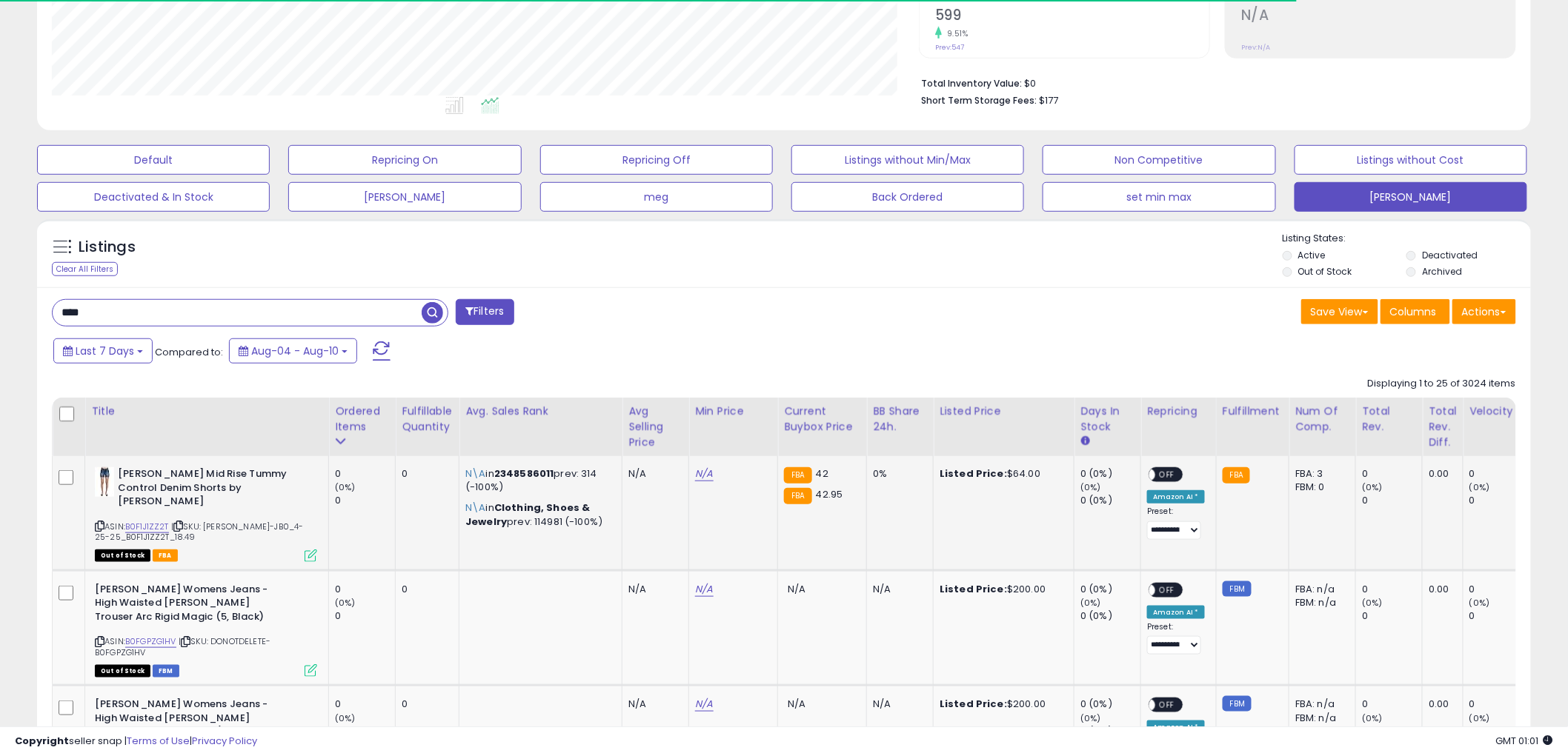
scroll to position [329, 0]
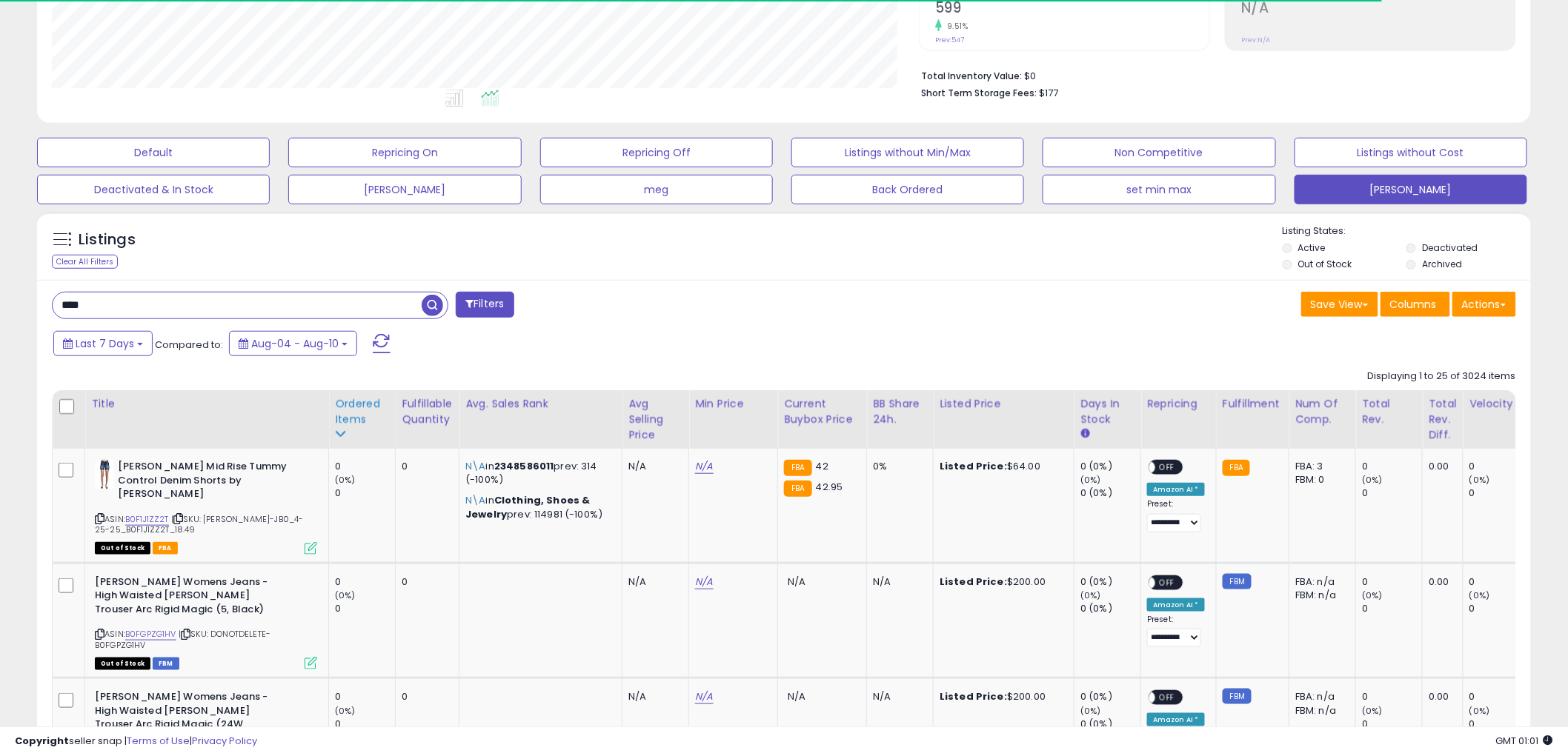
click at [350, 417] on div "Ordered Items" at bounding box center [362, 412] width 54 height 31
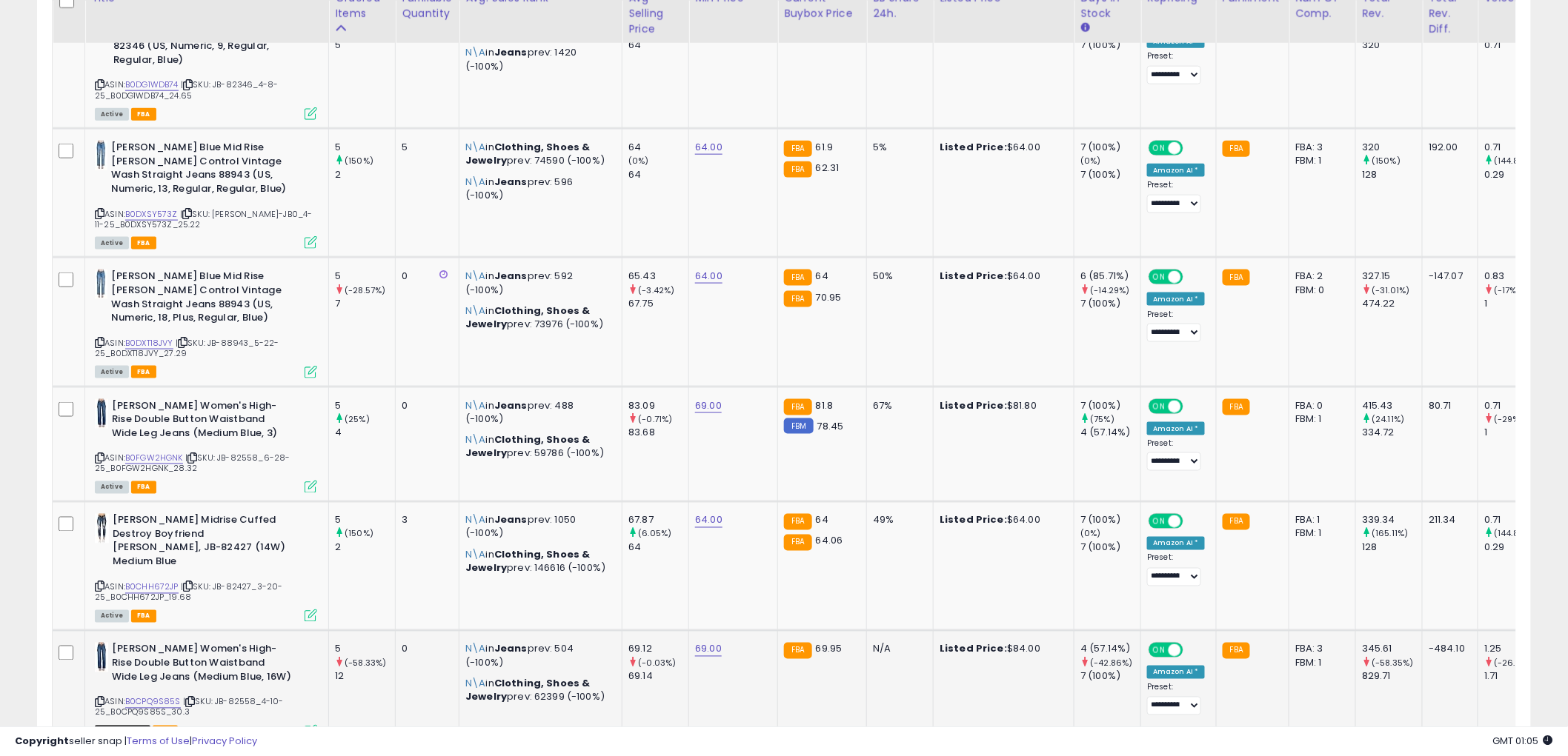
scroll to position [3074, 0]
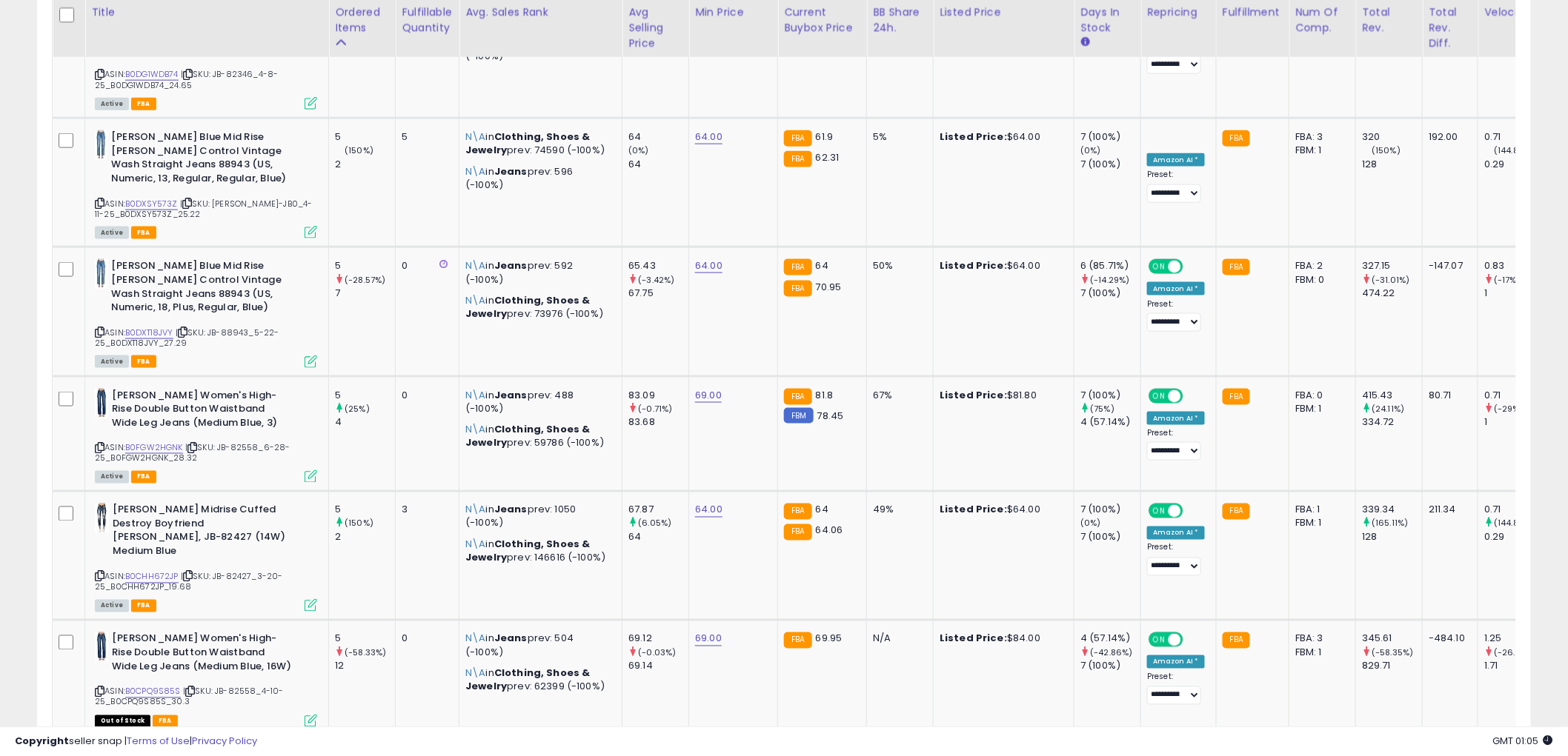
click at [1414, 752] on link "2" at bounding box center [1427, 765] width 27 height 25
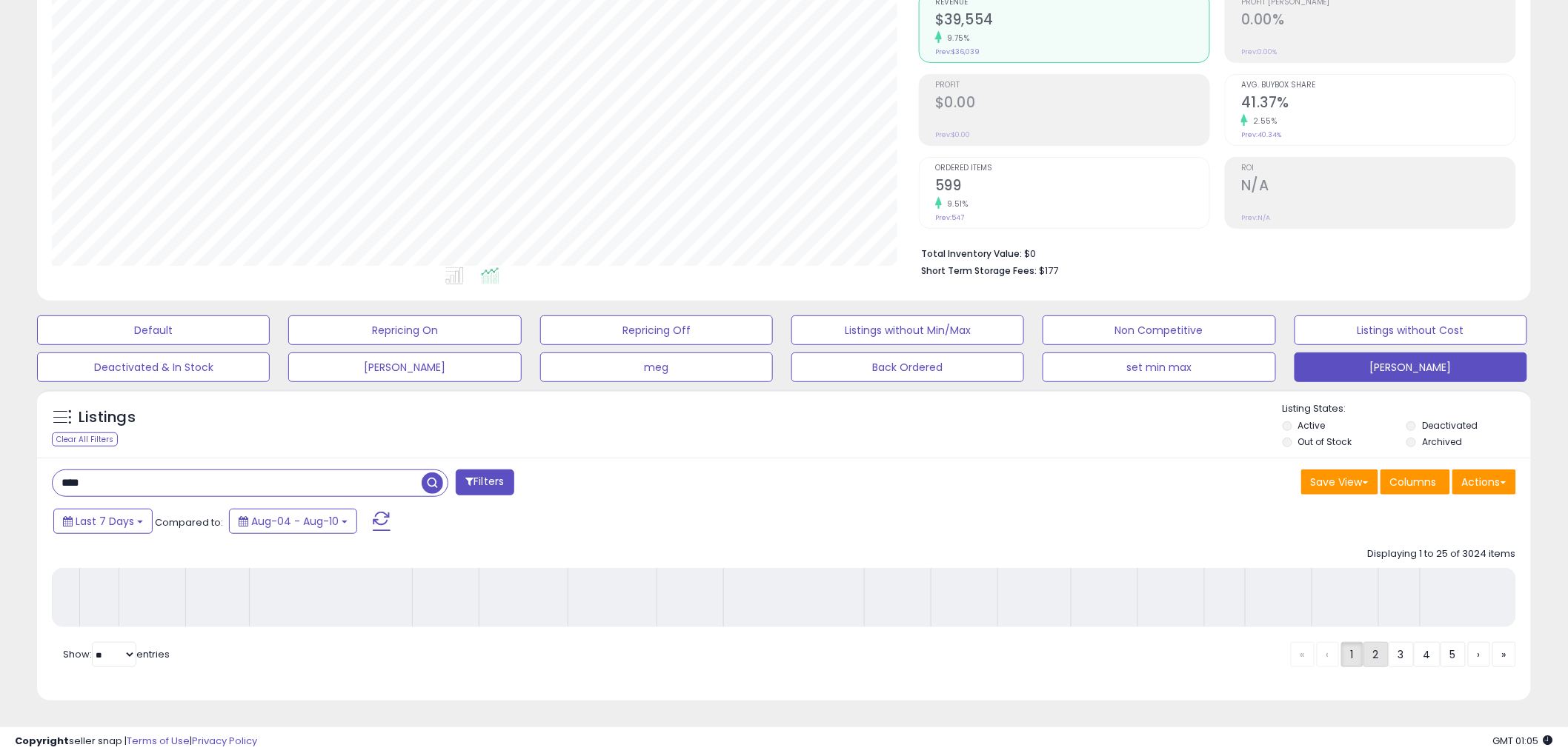
scroll to position [165, 0]
